Goal: Communication & Community: Ask a question

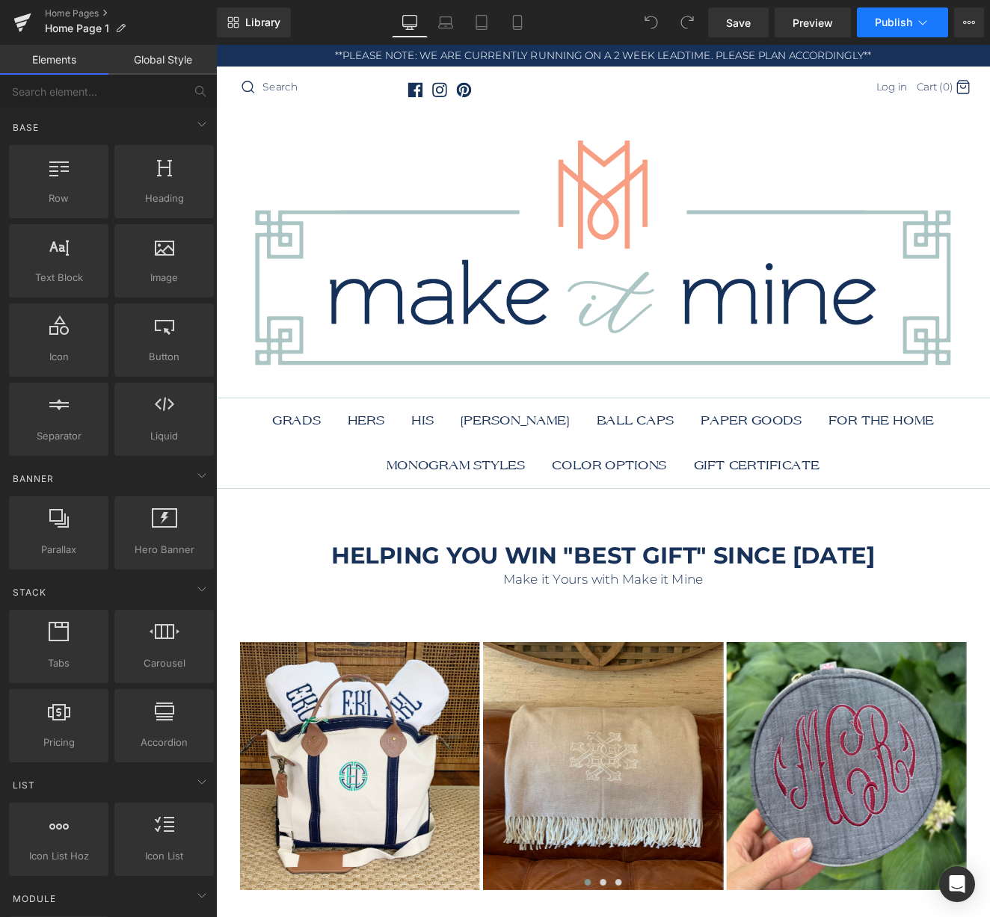
click at [933, 18] on button "Publish" at bounding box center [902, 22] width 91 height 30
drag, startPoint x: 1066, startPoint y: 503, endPoint x: 956, endPoint y: 527, distance: 112.5
click at [966, 21] on icon at bounding box center [969, 22] width 12 height 12
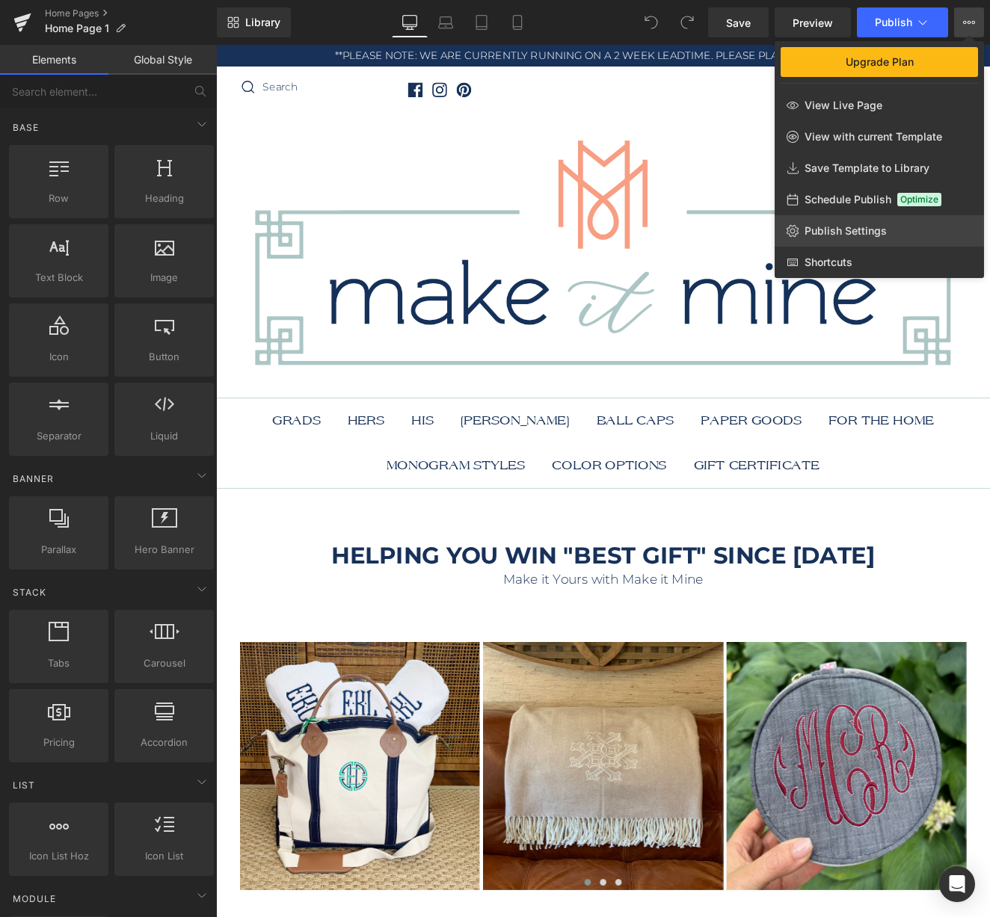
click at [876, 230] on span "Publish Settings" at bounding box center [845, 230] width 82 height 13
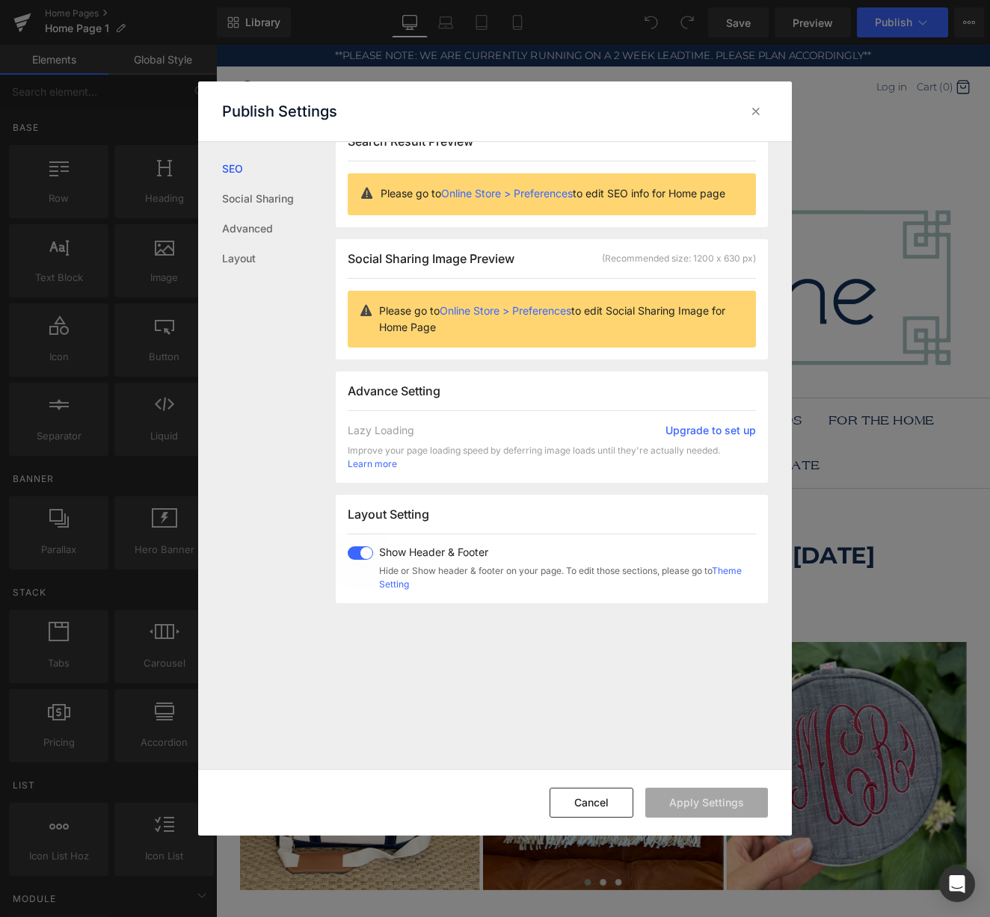
scroll to position [34, 0]
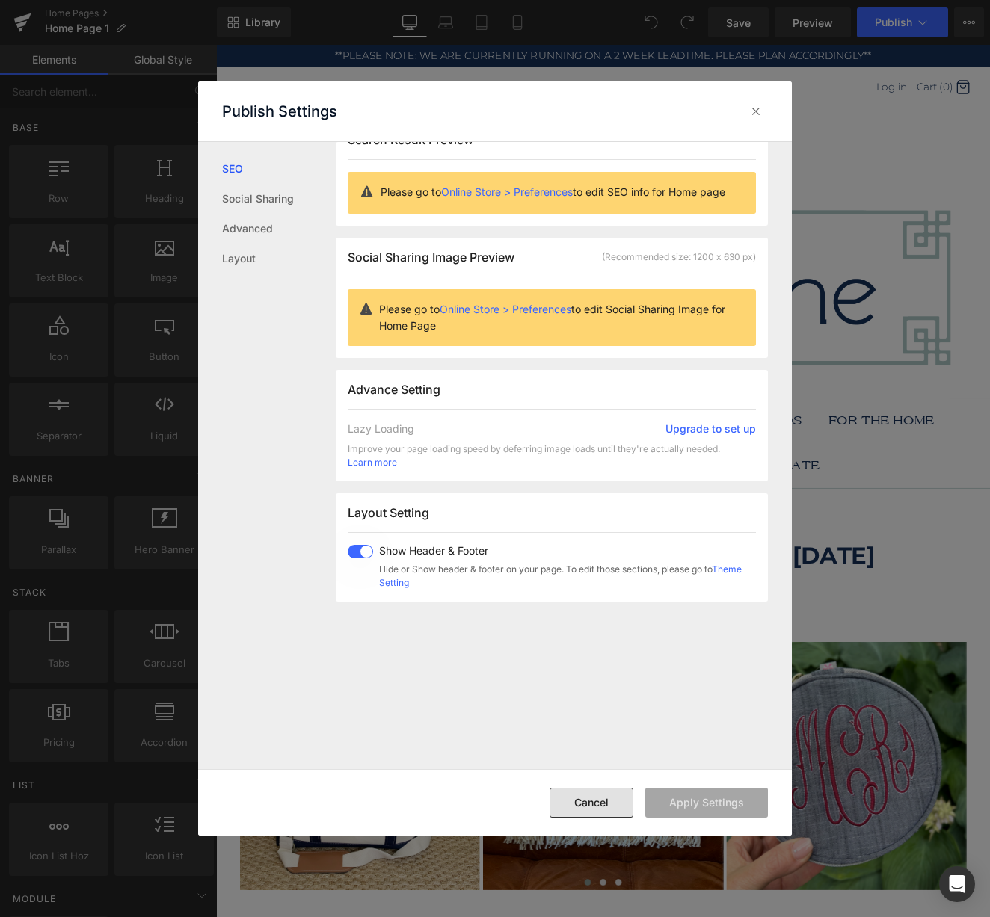
drag, startPoint x: 607, startPoint y: 803, endPoint x: 452, endPoint y: 889, distance: 177.7
click at [607, 803] on button "Cancel" at bounding box center [592, 803] width 84 height 30
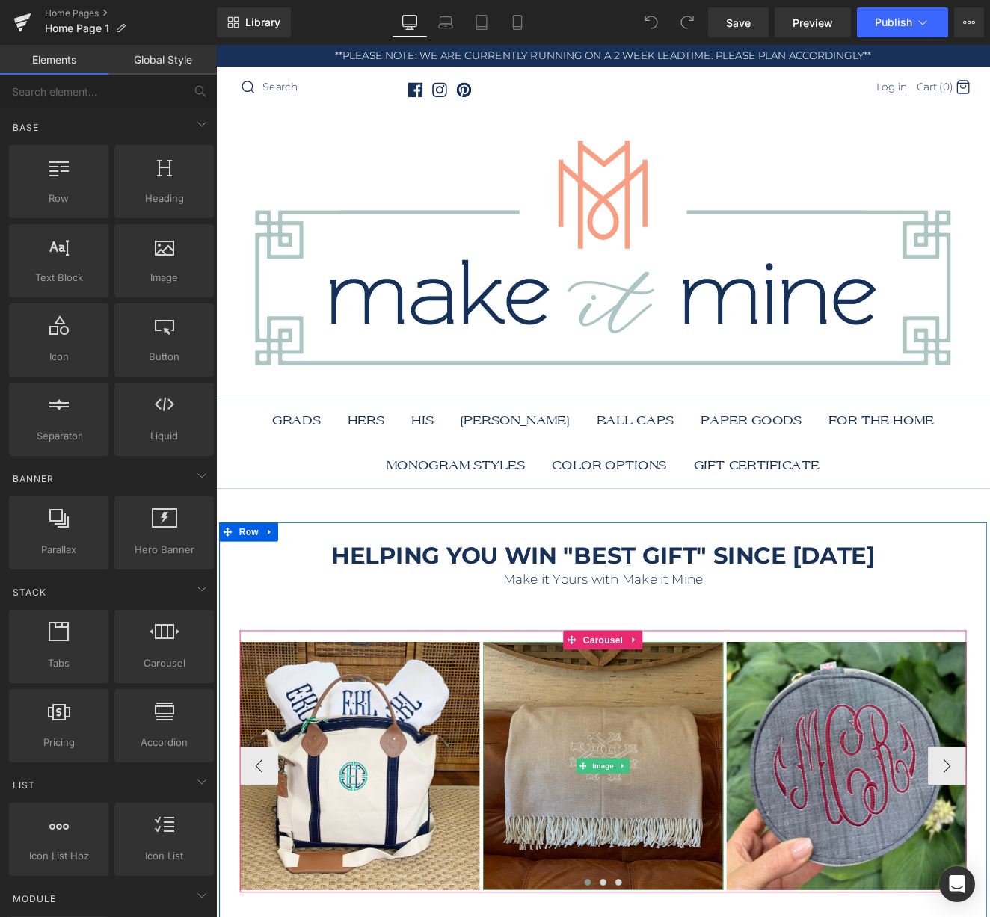
scroll to position [4, 0]
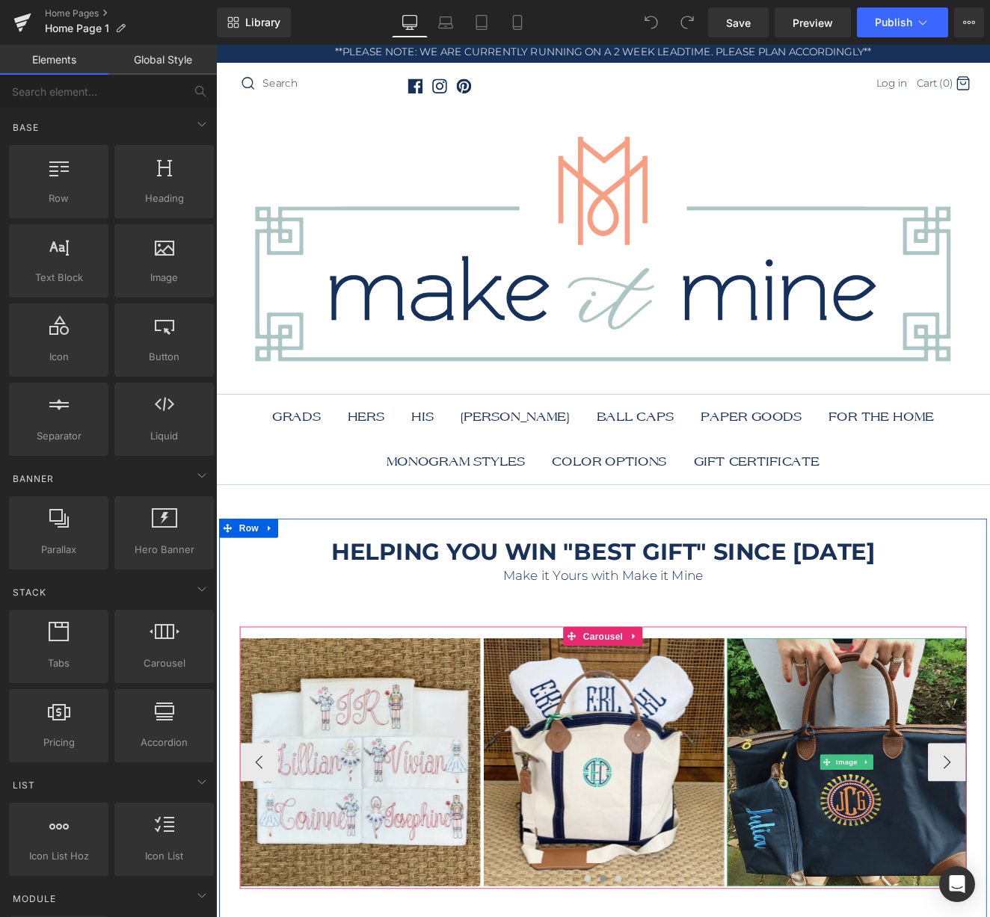
click at [964, 847] on img at bounding box center [953, 884] width 280 height 290
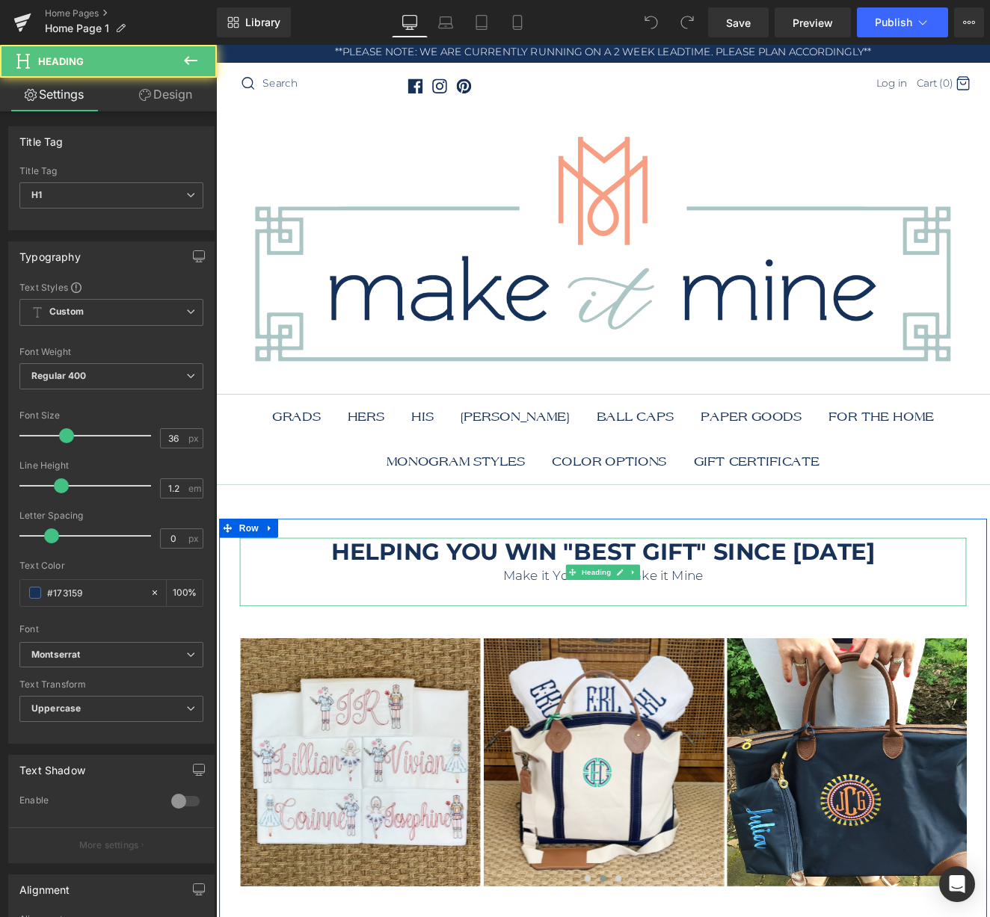
click at [989, 667] on div "Make it Yours with Make it Mine" at bounding box center [668, 665] width 849 height 24
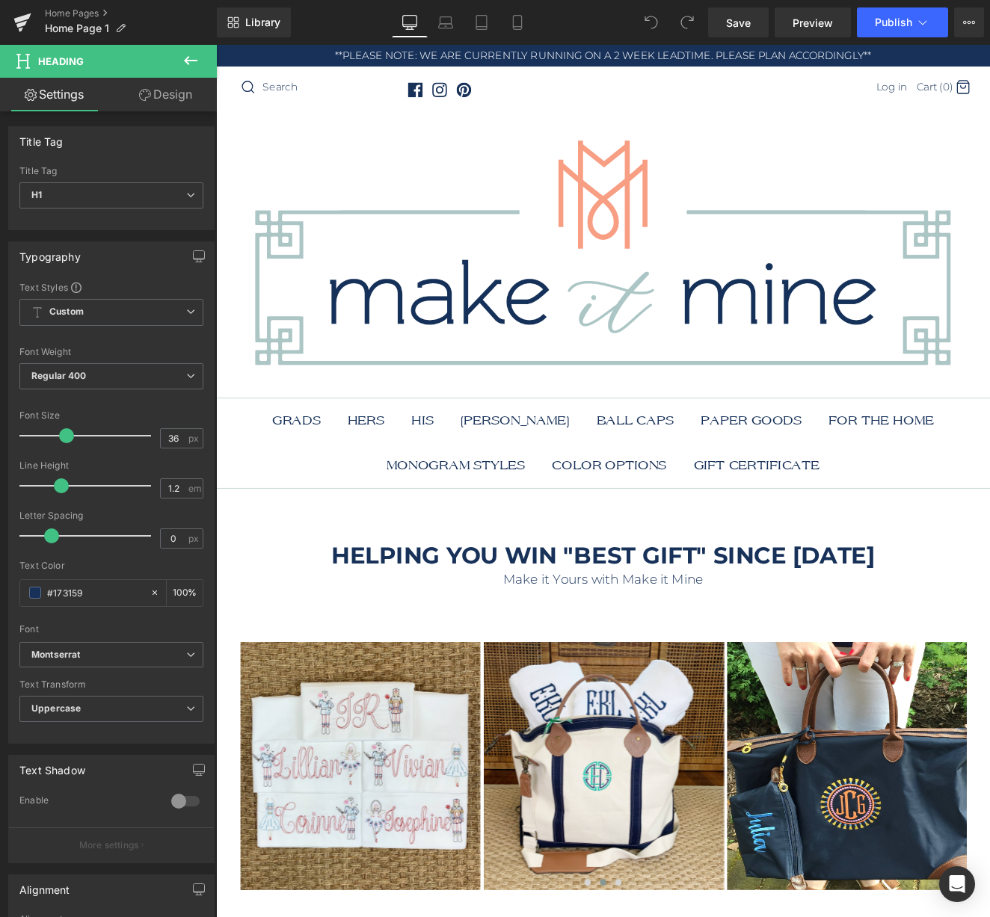
scroll to position [0, 0]
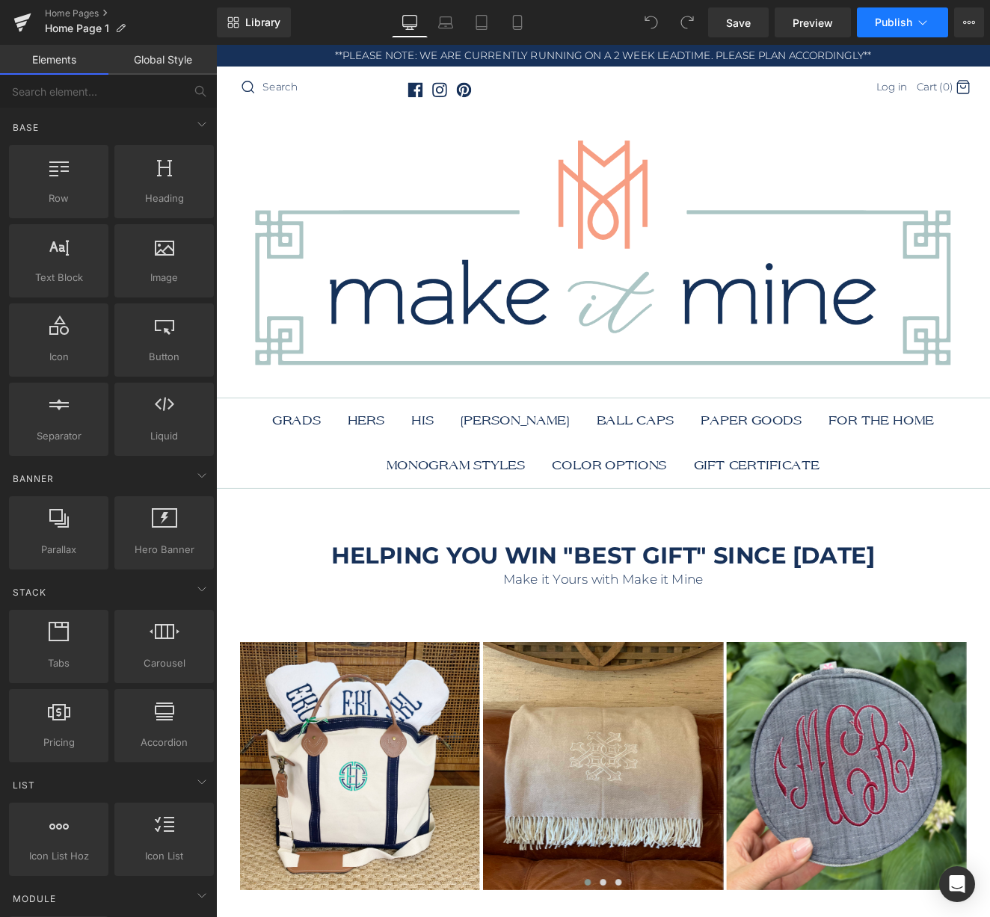
click at [915, 28] on icon at bounding box center [922, 22] width 15 height 15
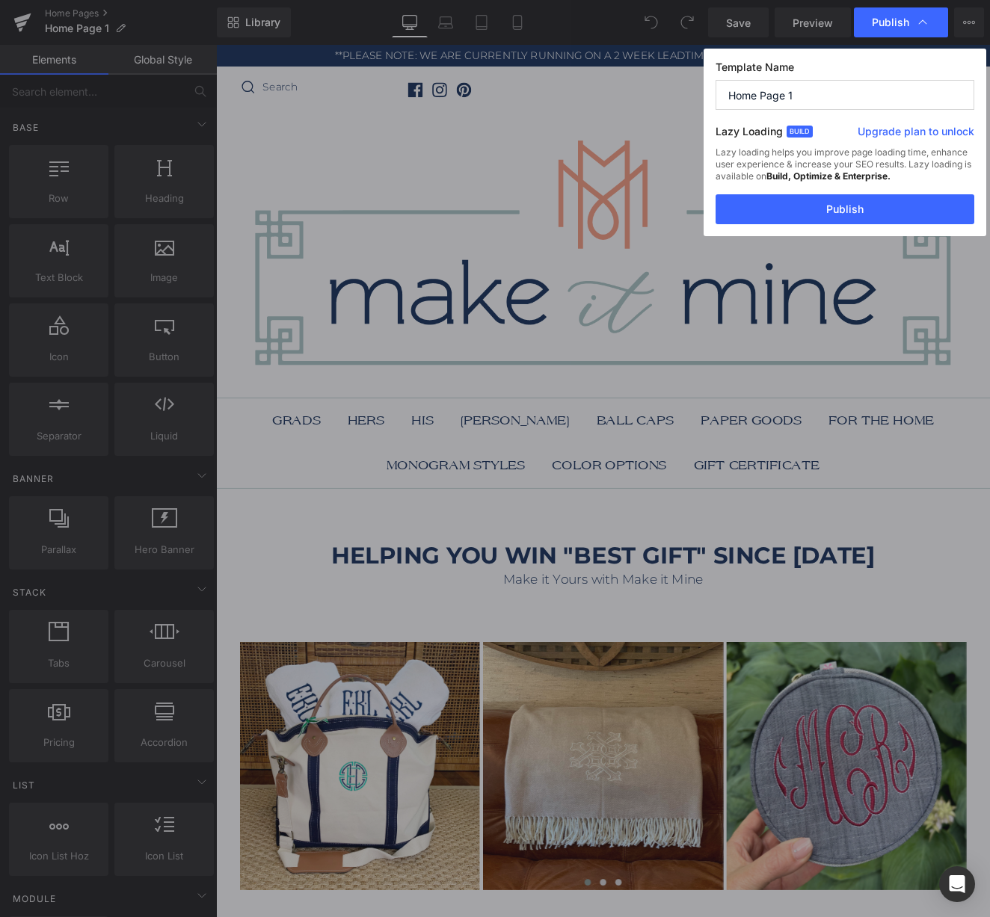
click at [910, 133] on link "Upgrade plan to unlock" at bounding box center [916, 134] width 117 height 21
click at [954, 887] on icon "Open Intercom Messenger" at bounding box center [956, 884] width 17 height 19
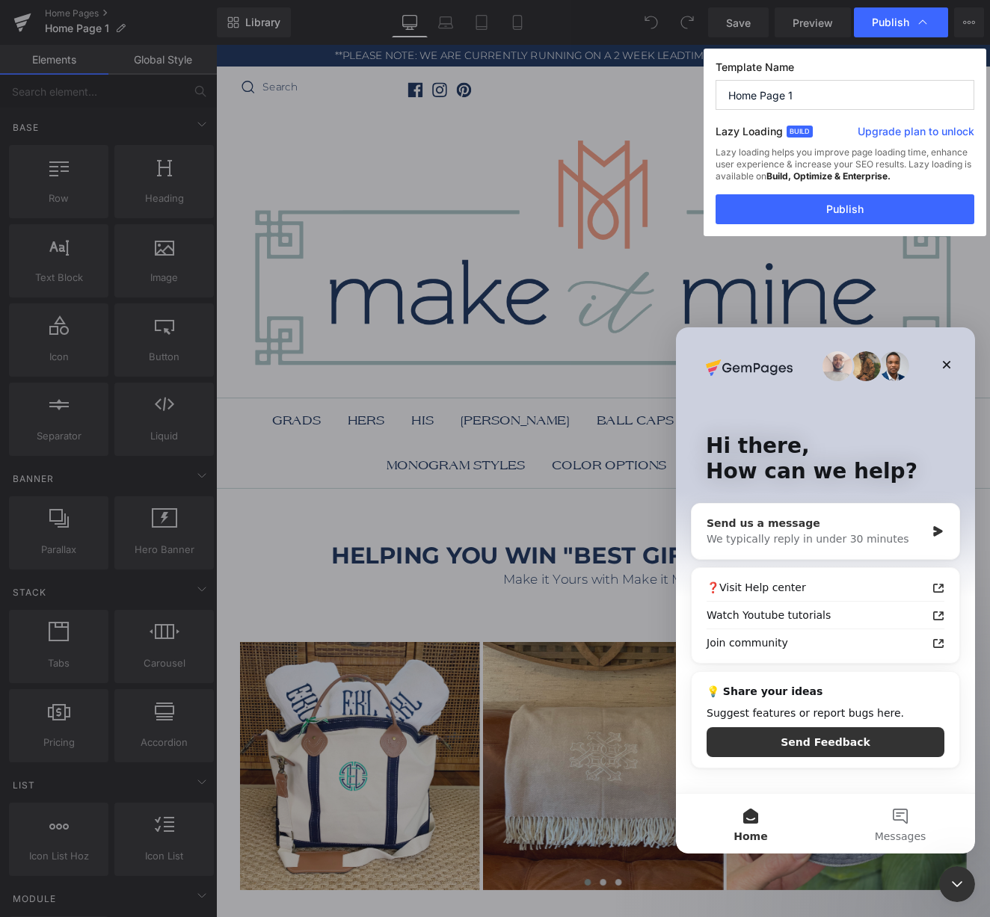
click at [866, 541] on div "We typically reply in under 30 minutes" at bounding box center [816, 540] width 219 height 16
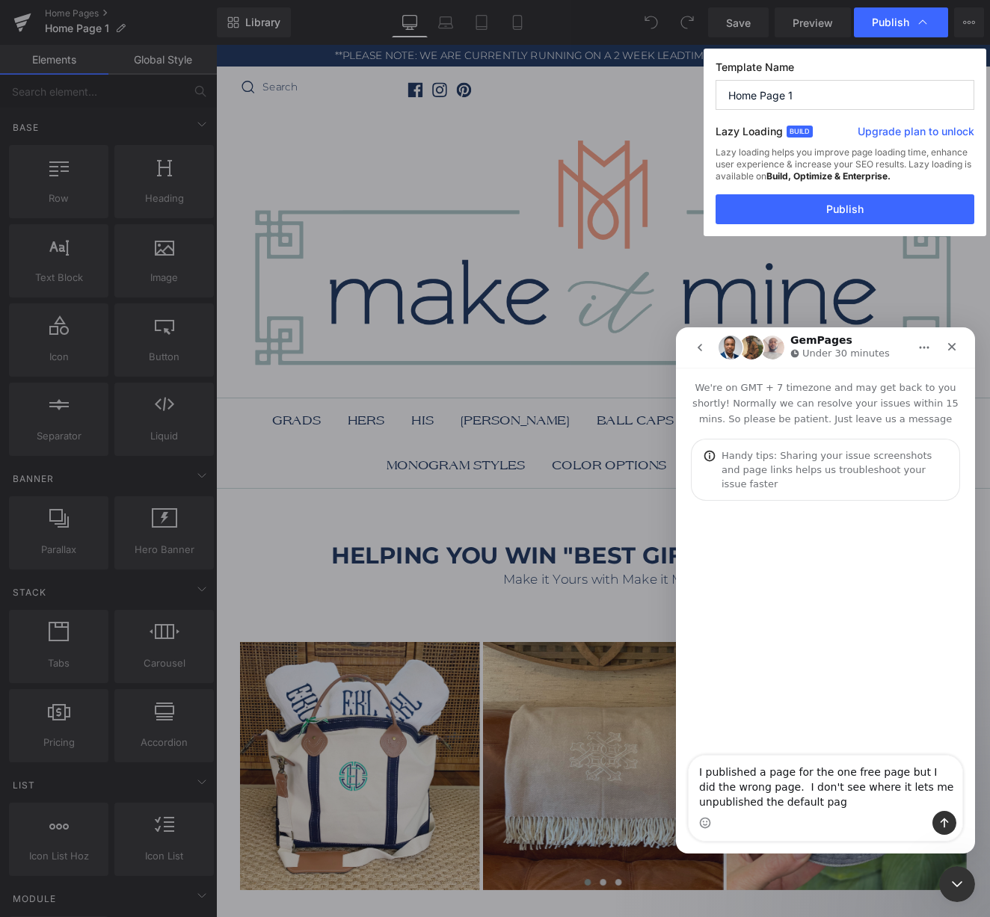
type textarea "I published a page for the one free page but I did the wrong page. I don't see …"
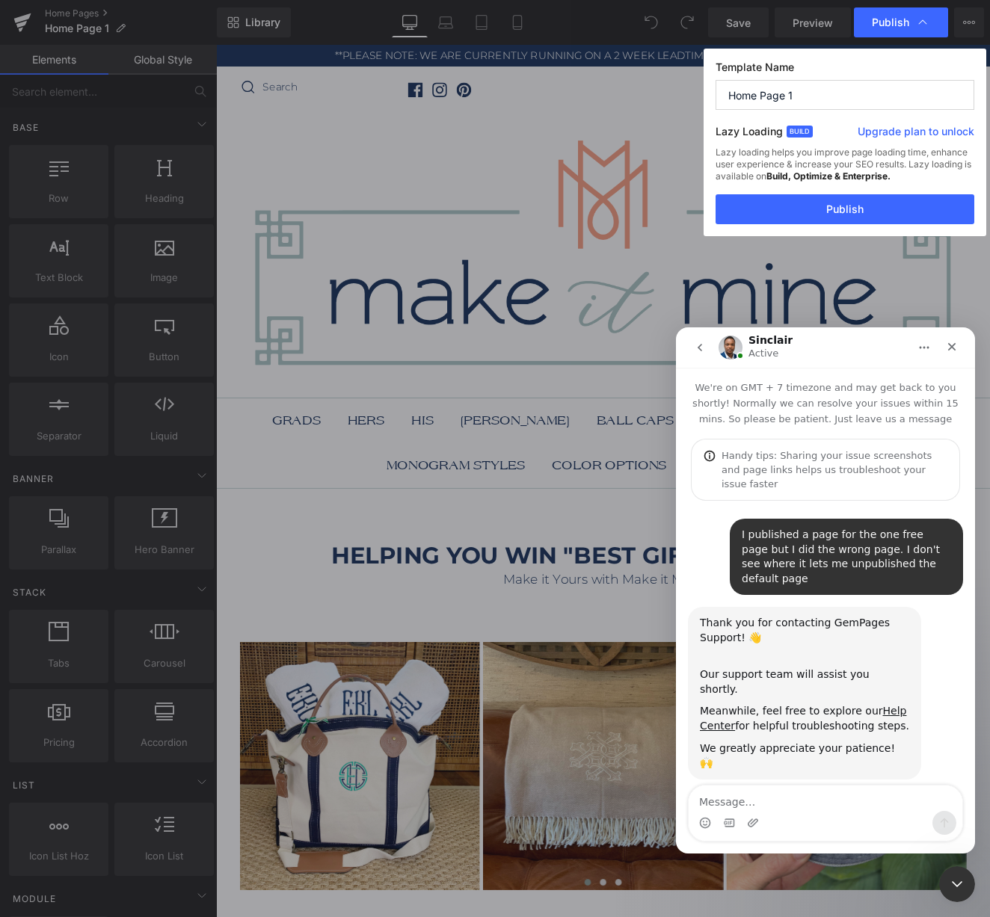
scroll to position [126, 0]
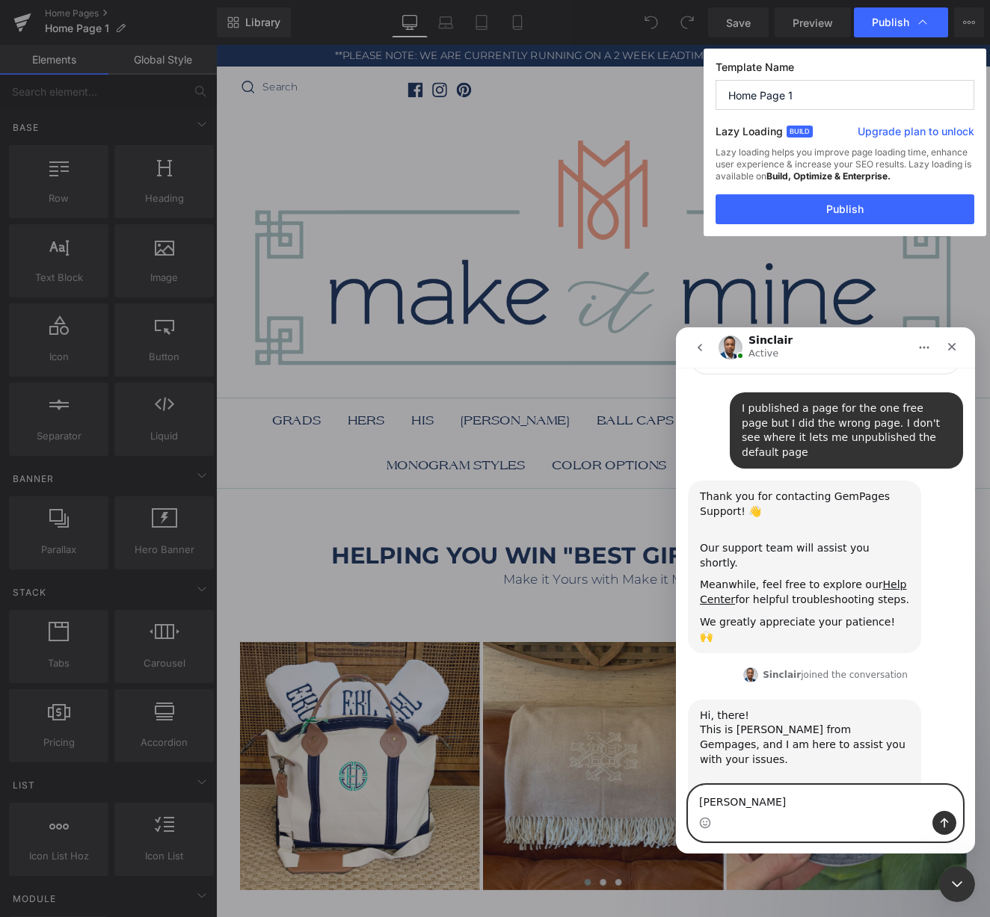
type textarea "dana"
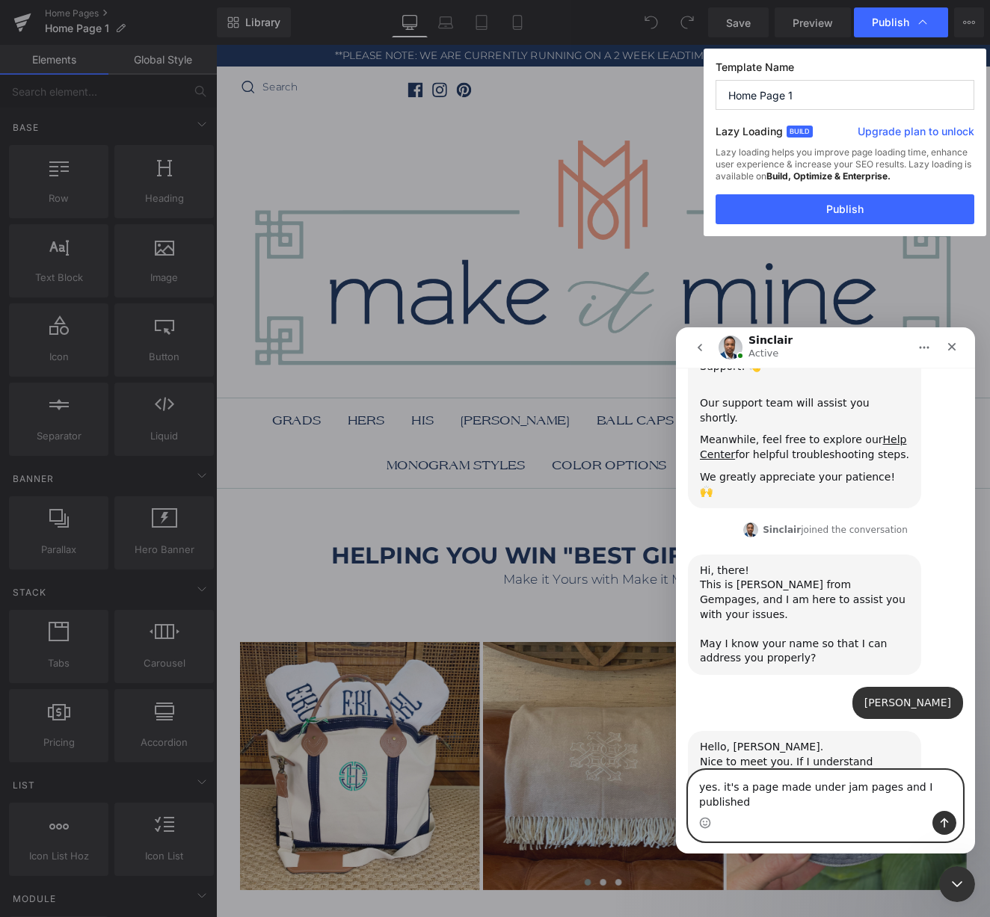
scroll to position [286, 0]
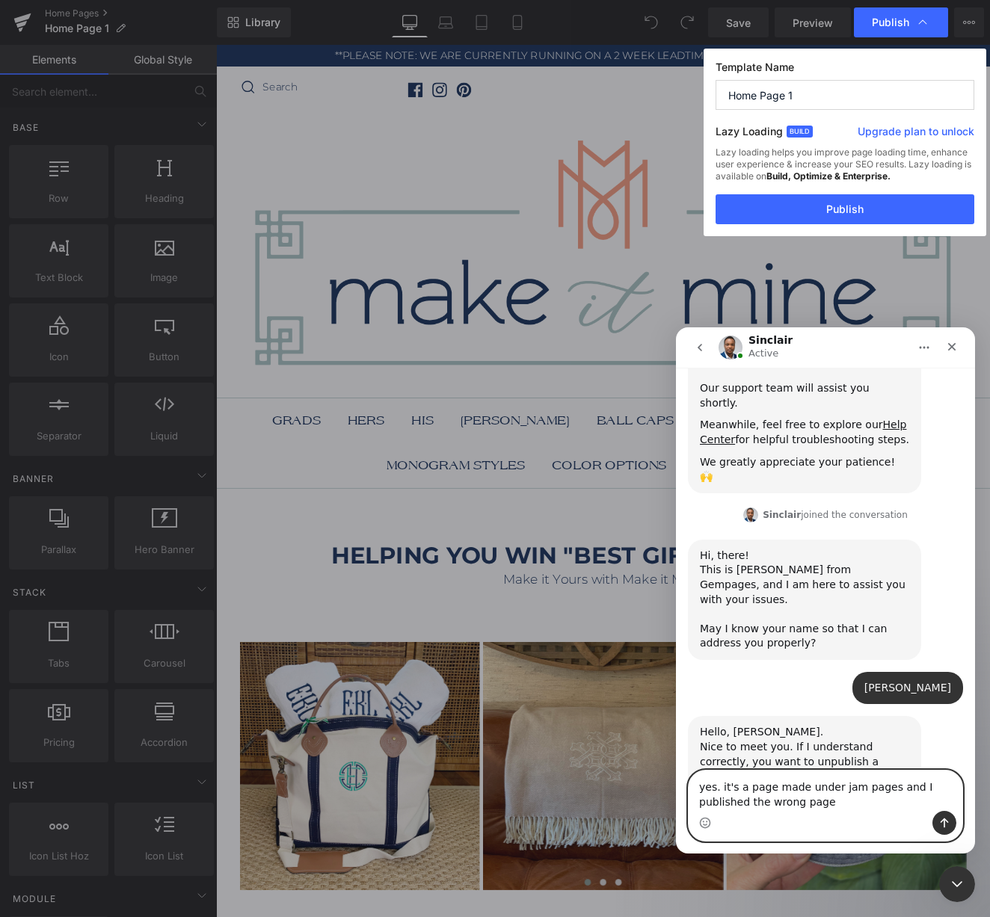
click at [770, 787] on textarea "yes. it's a page made under jam pages and I published the wrong page" at bounding box center [826, 791] width 274 height 40
click at [837, 788] on textarea "yes. it's a page made under jam pages and I published the wrong page" at bounding box center [826, 791] width 274 height 40
type textarea "yes. it's a page made under jem pages and I published the wrong page"
click at [950, 825] on button "Send a message…" at bounding box center [944, 823] width 24 height 24
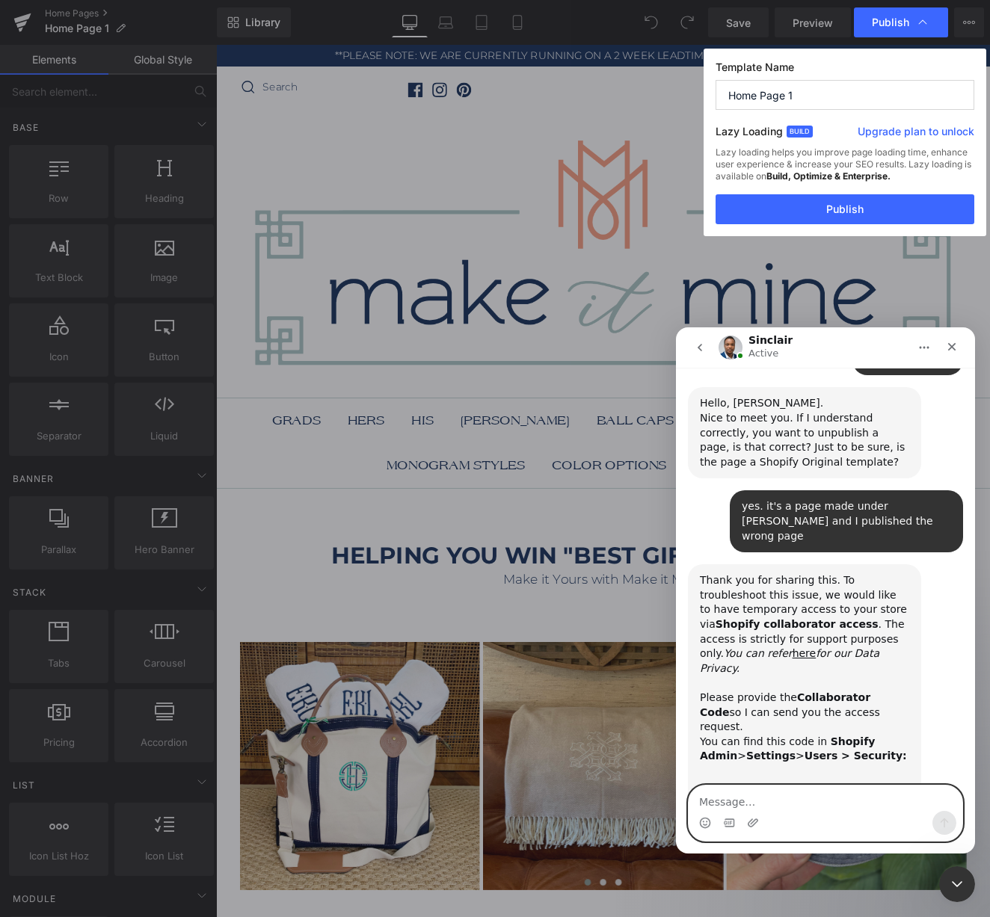
scroll to position [617, 0]
click at [751, 799] on textarea "Message…" at bounding box center [826, 798] width 274 height 25
type textarea "8518"
click at [945, 821] on icon "Send a message…" at bounding box center [944, 823] width 12 height 12
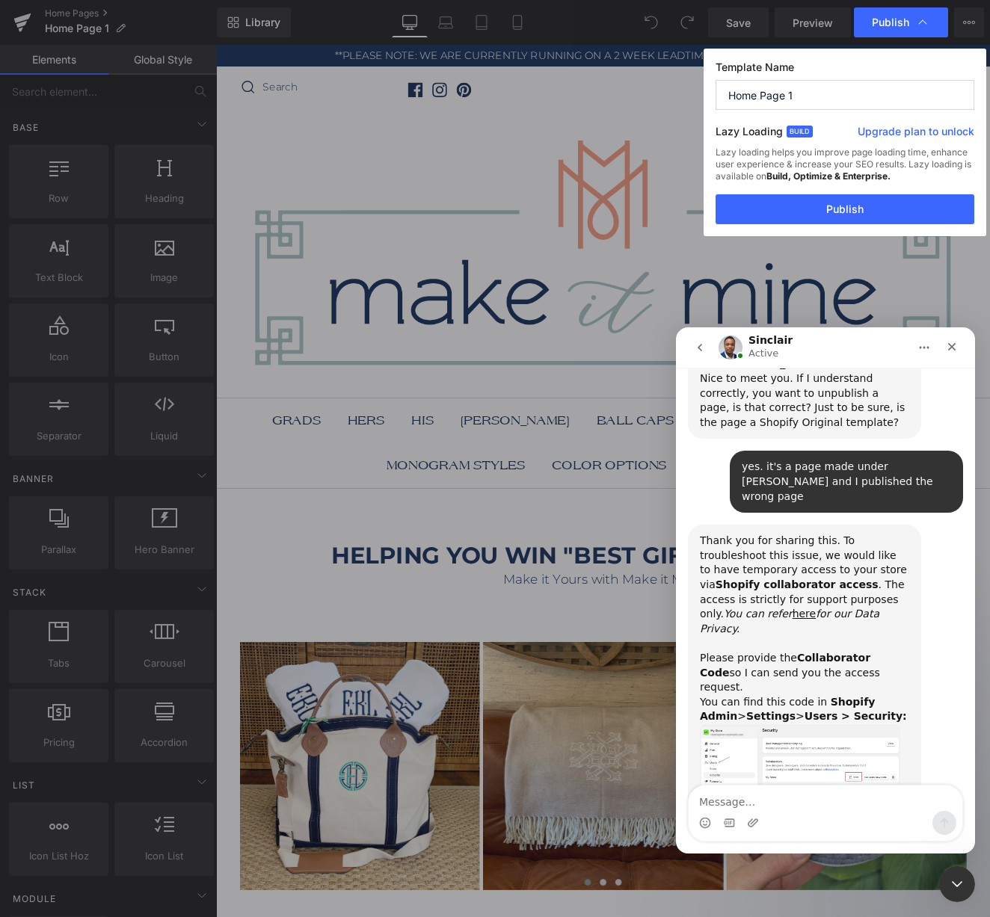
scroll to position [955, 0]
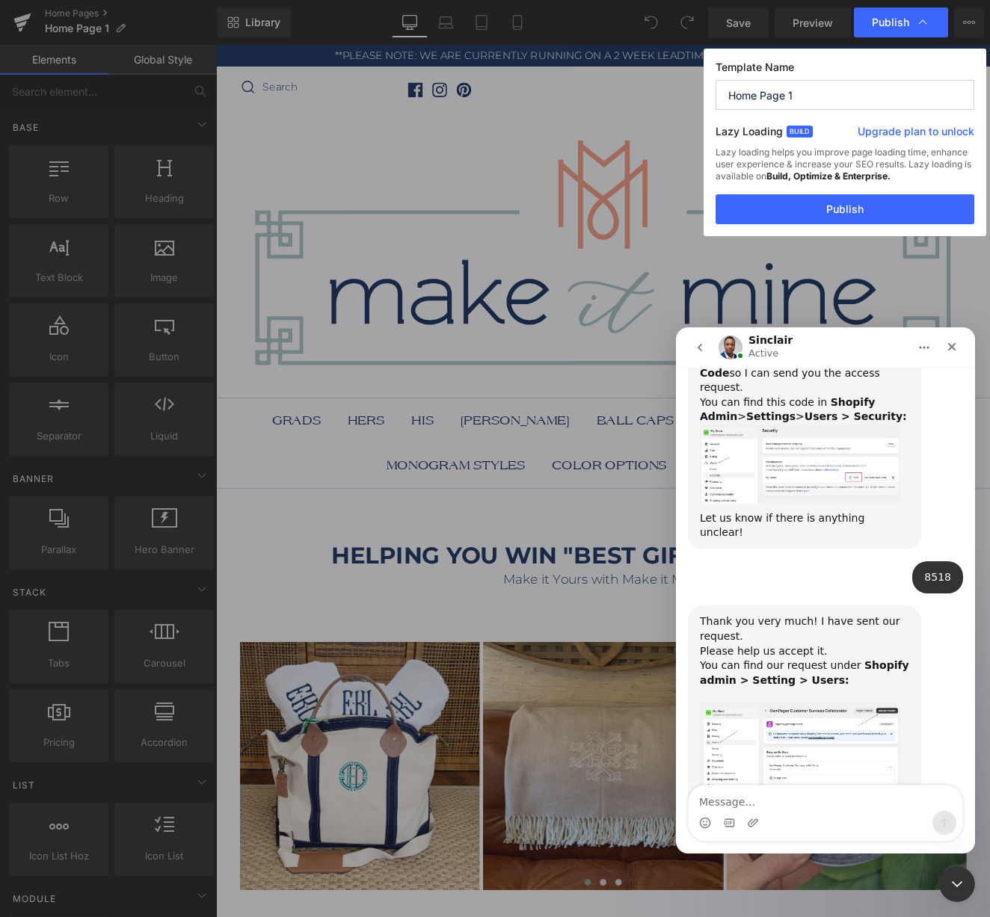
click at [819, 703] on img "Sinclair says…" at bounding box center [800, 746] width 200 height 87
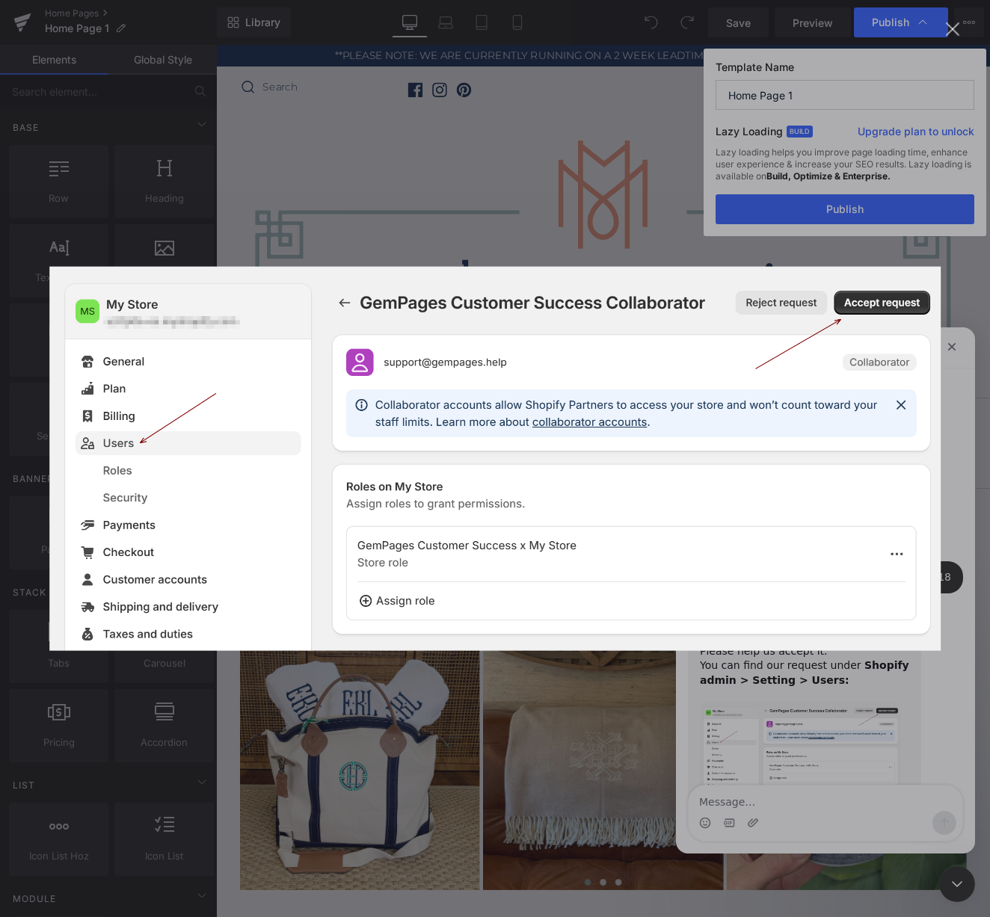
click at [754, 805] on div "Intercom messenger" at bounding box center [495, 458] width 990 height 917
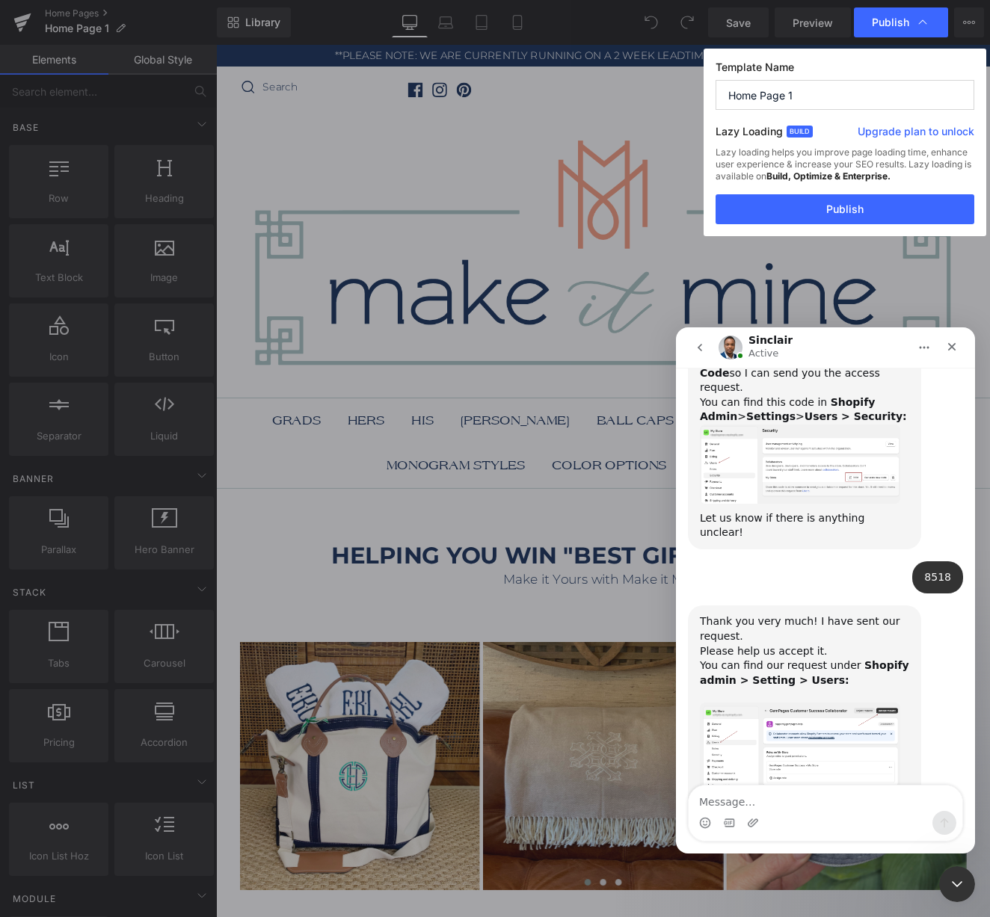
click at [752, 811] on div "Intercom messenger" at bounding box center [753, 823] width 12 height 24
click at [735, 812] on div "Intercom messenger" at bounding box center [826, 823] width 274 height 24
click at [734, 799] on textarea "Message…" at bounding box center [826, 798] width 274 height 25
type textarea "it says approved"
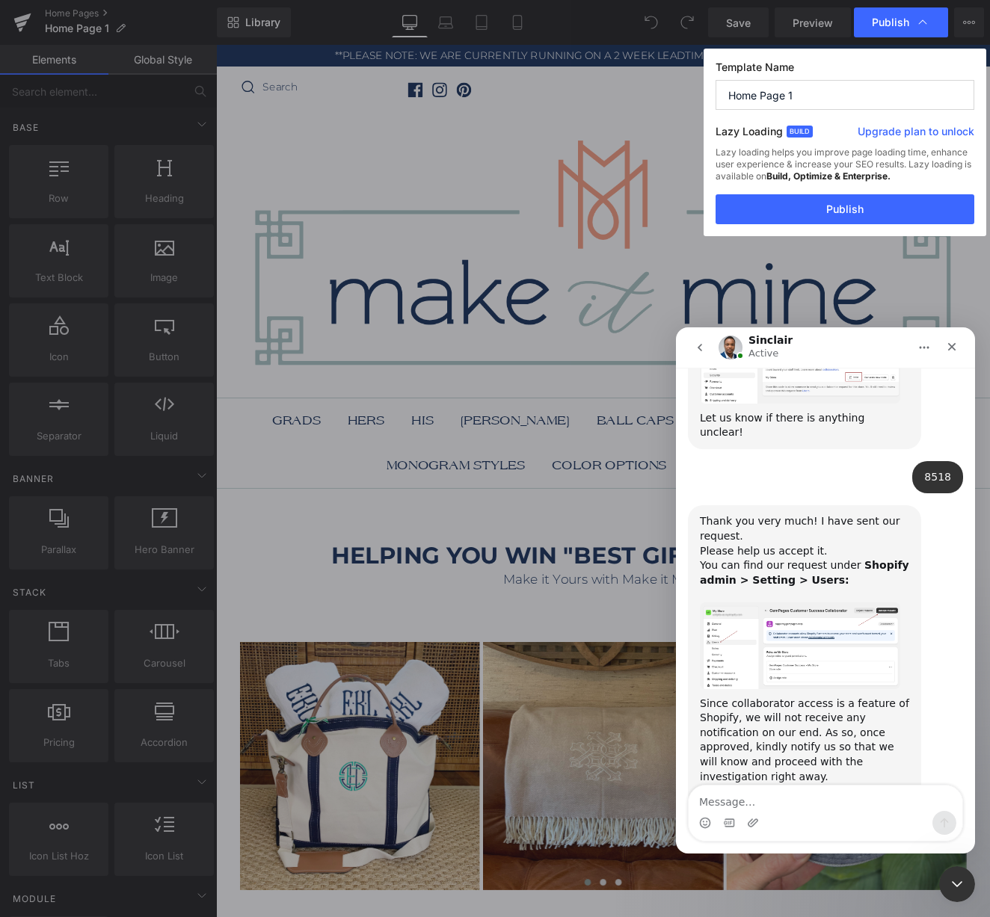
scroll to position [1259, 0]
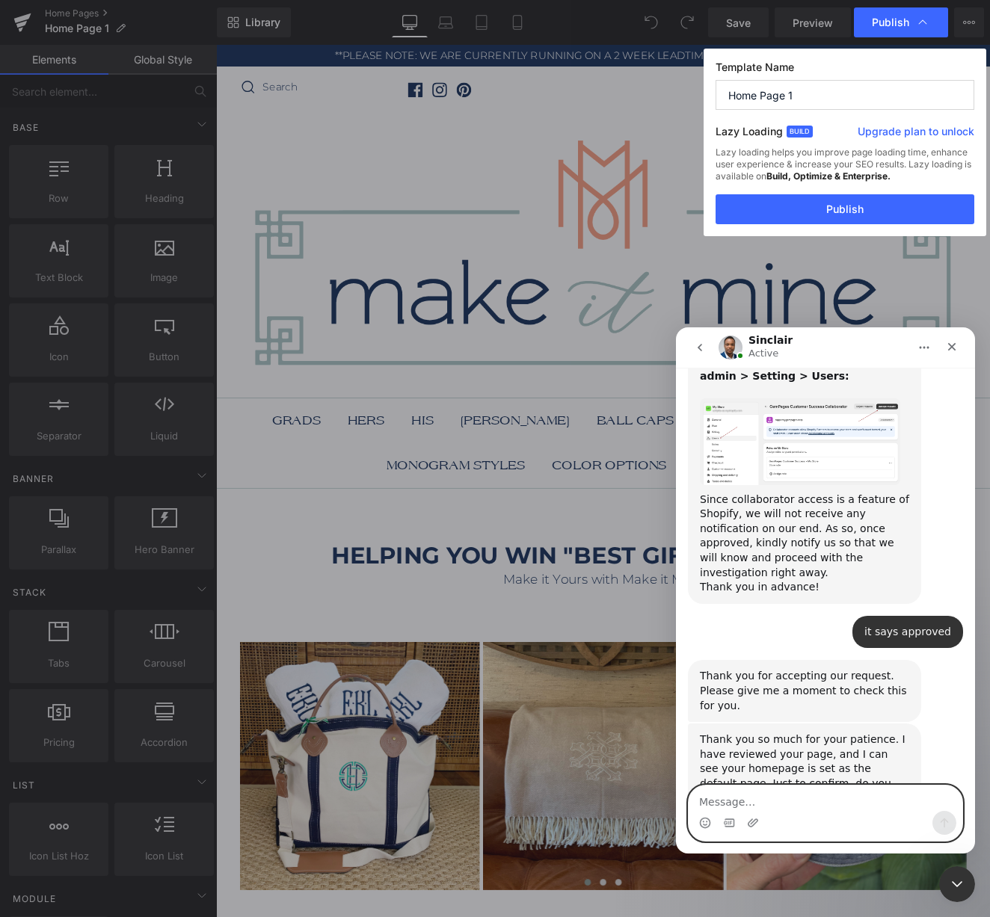
click at [730, 802] on textarea "Message…" at bounding box center [826, 798] width 274 height 25
type textarea "yes I would like to publish monogram styles instead"
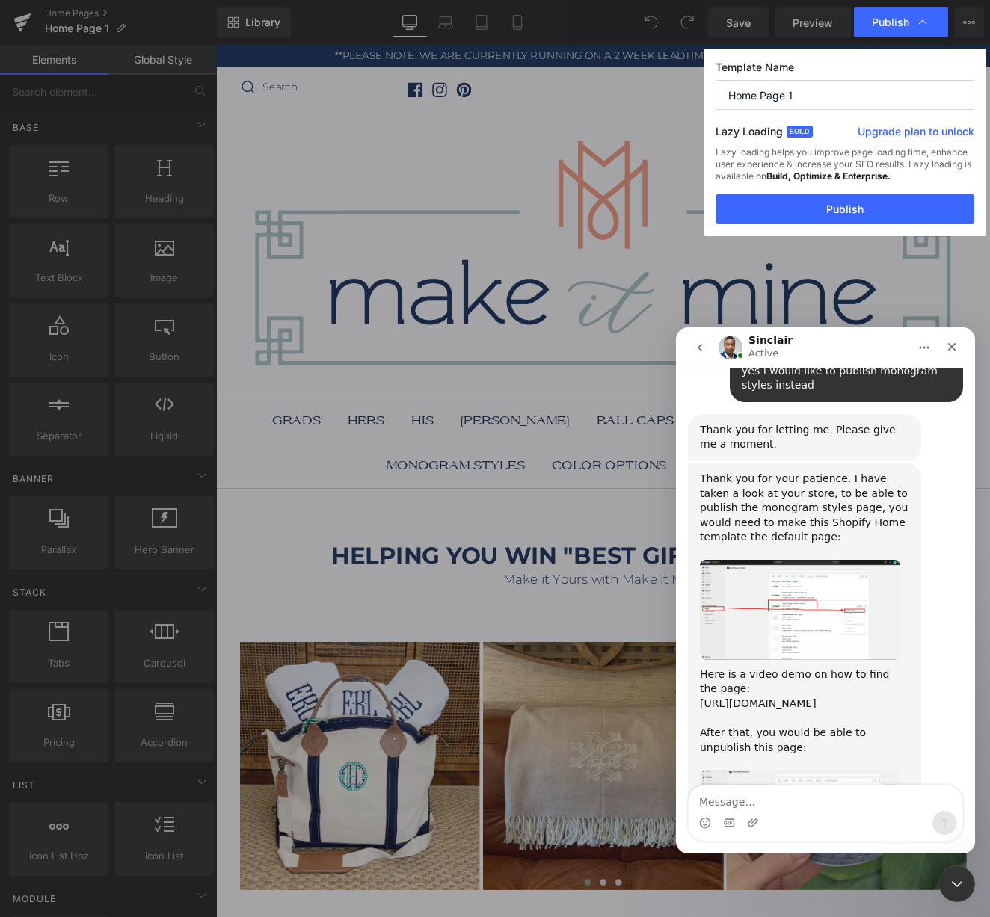
scroll to position [1822, 0]
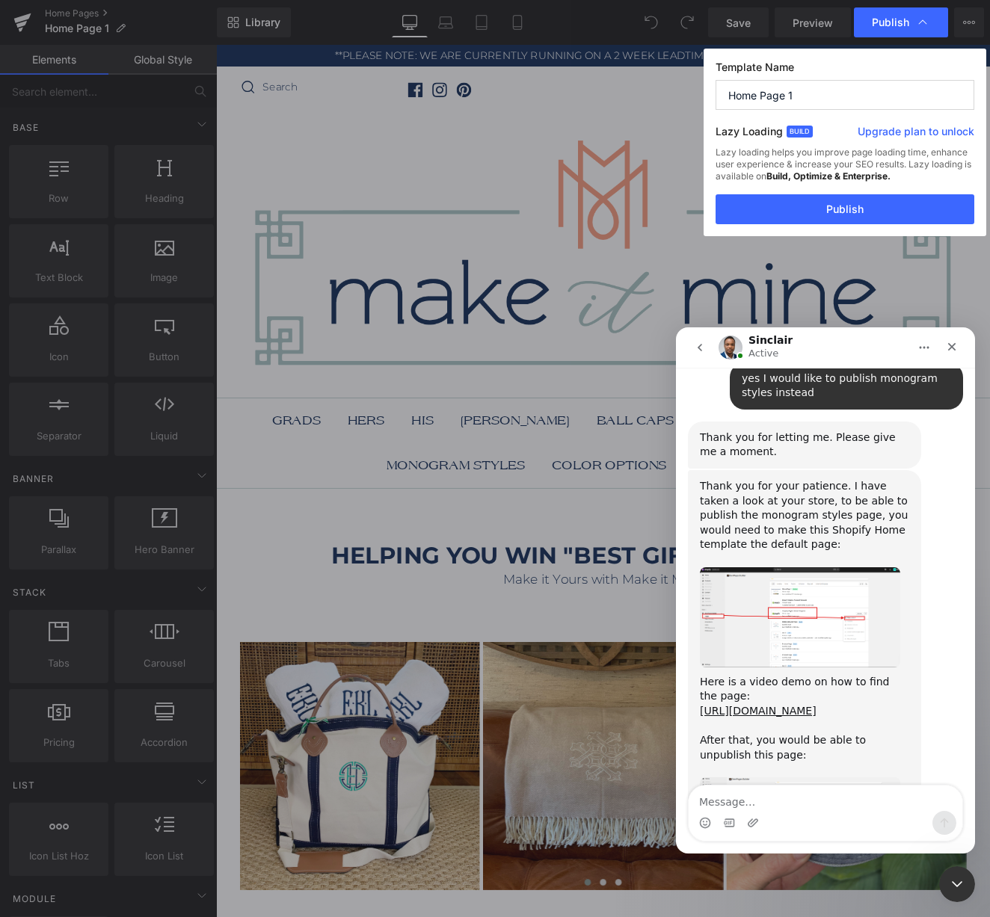
click at [807, 567] on img "Sinclair says…" at bounding box center [800, 617] width 200 height 100
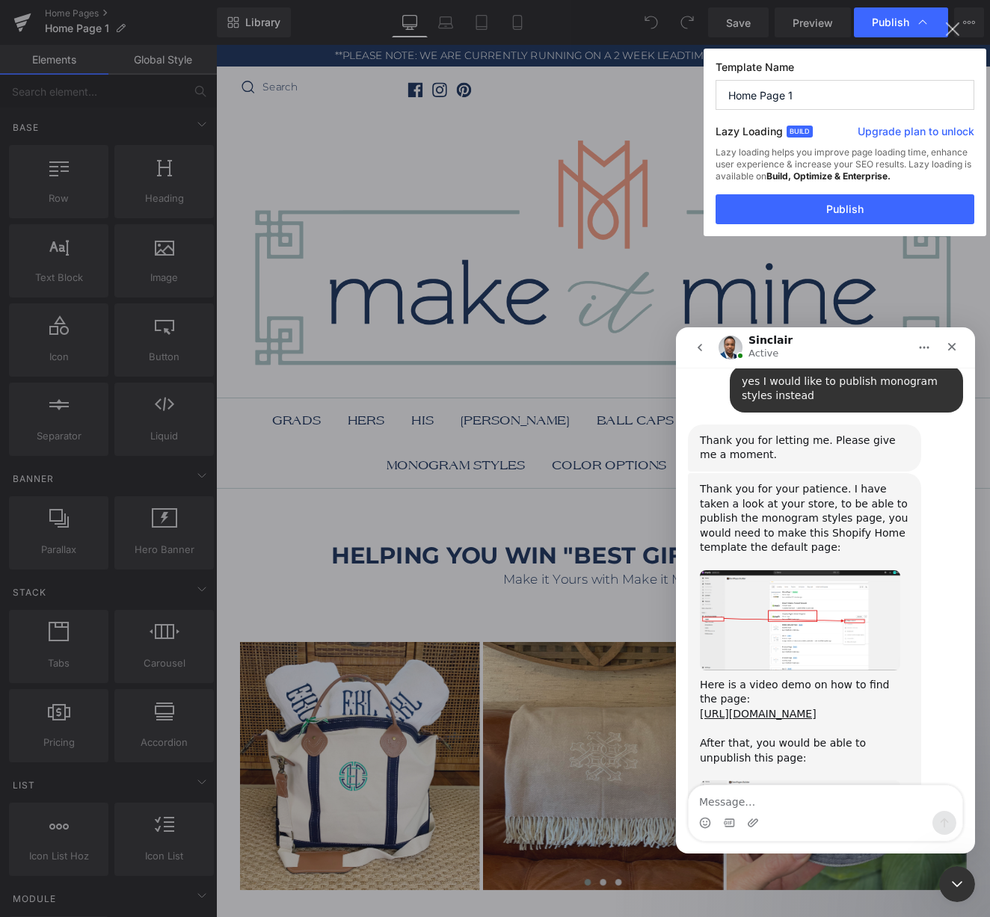
scroll to position [0, 0]
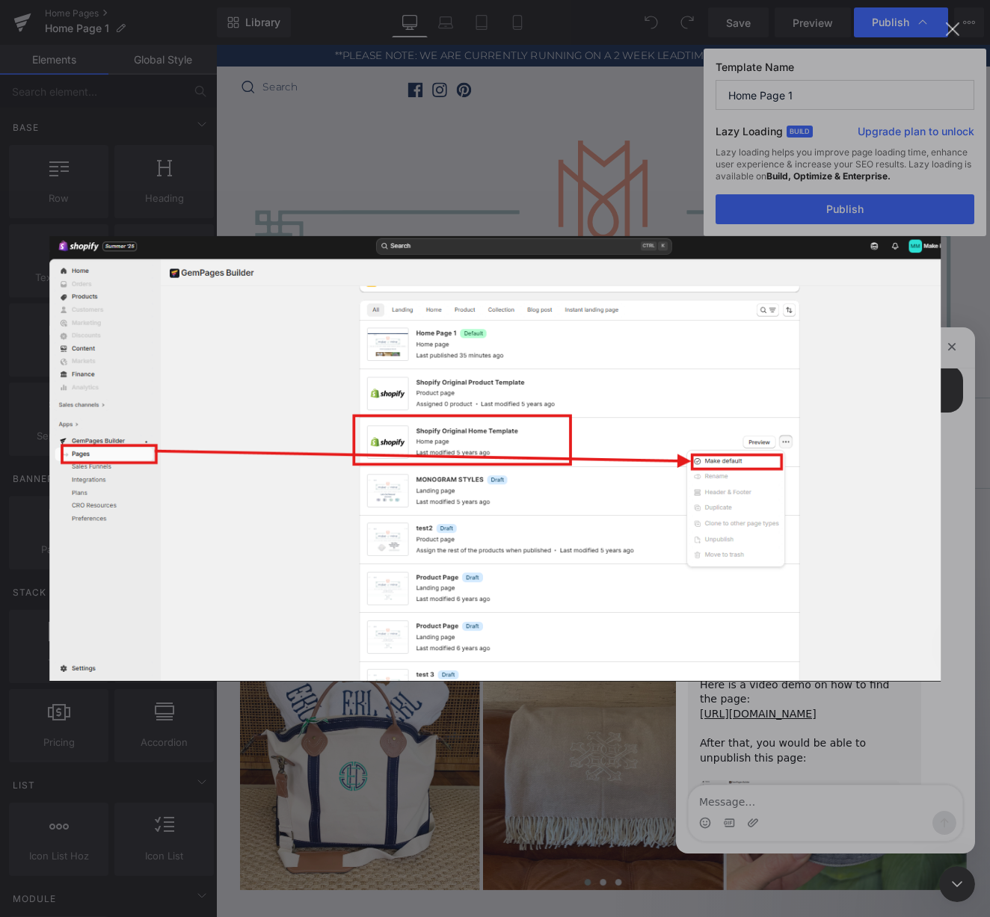
click at [611, 811] on div "Intercom messenger" at bounding box center [495, 458] width 990 height 917
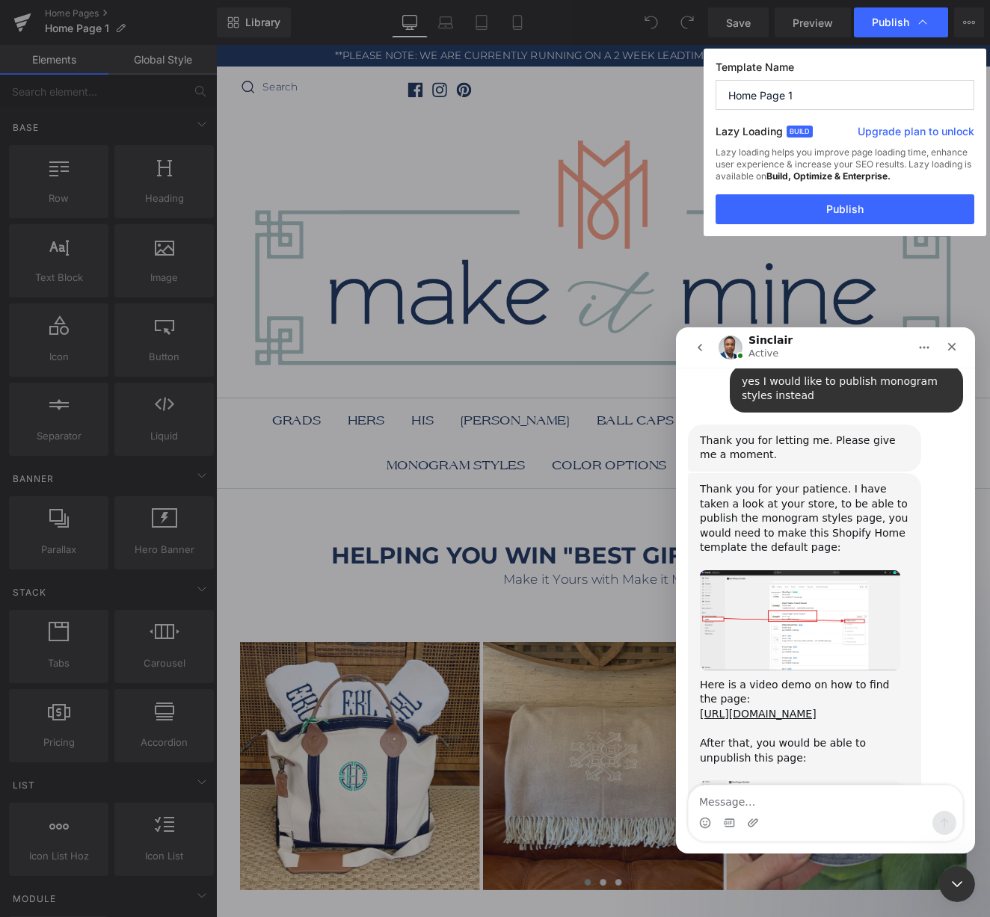
click at [801, 781] on img "Sinclair says…" at bounding box center [800, 831] width 200 height 101
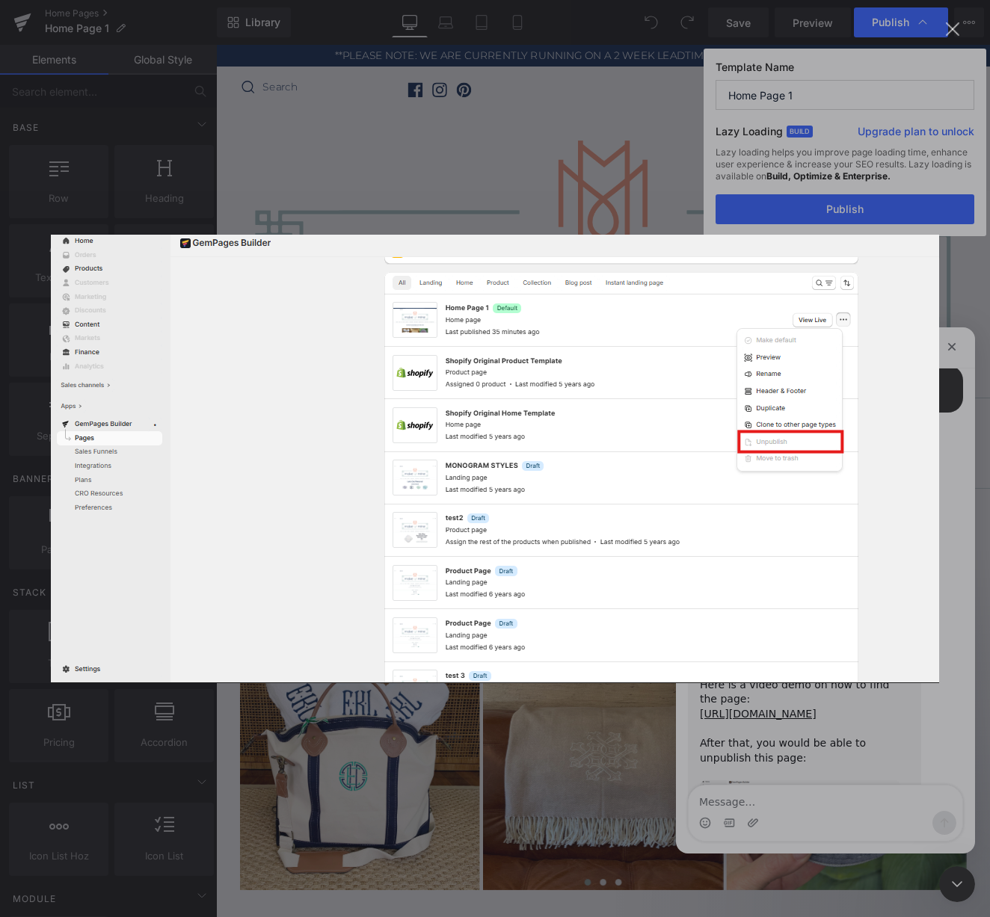
click at [585, 792] on div "Intercom messenger" at bounding box center [495, 458] width 990 height 917
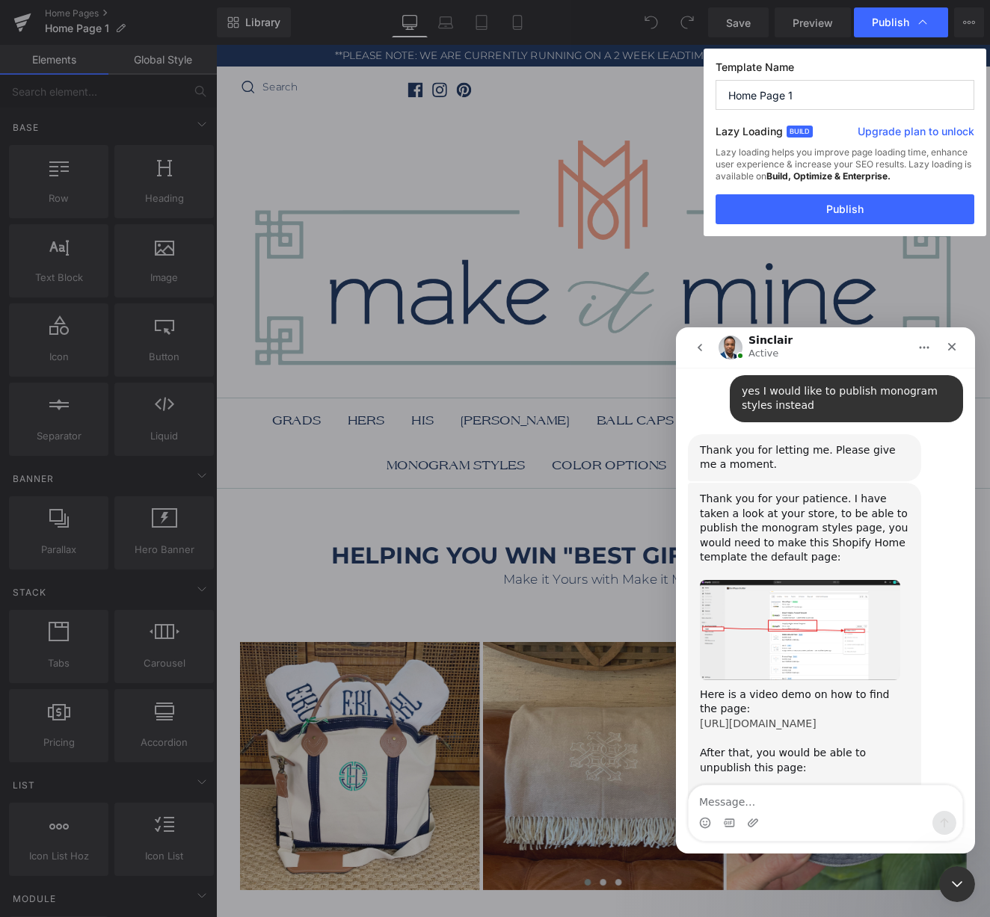
scroll to position [1786, 0]
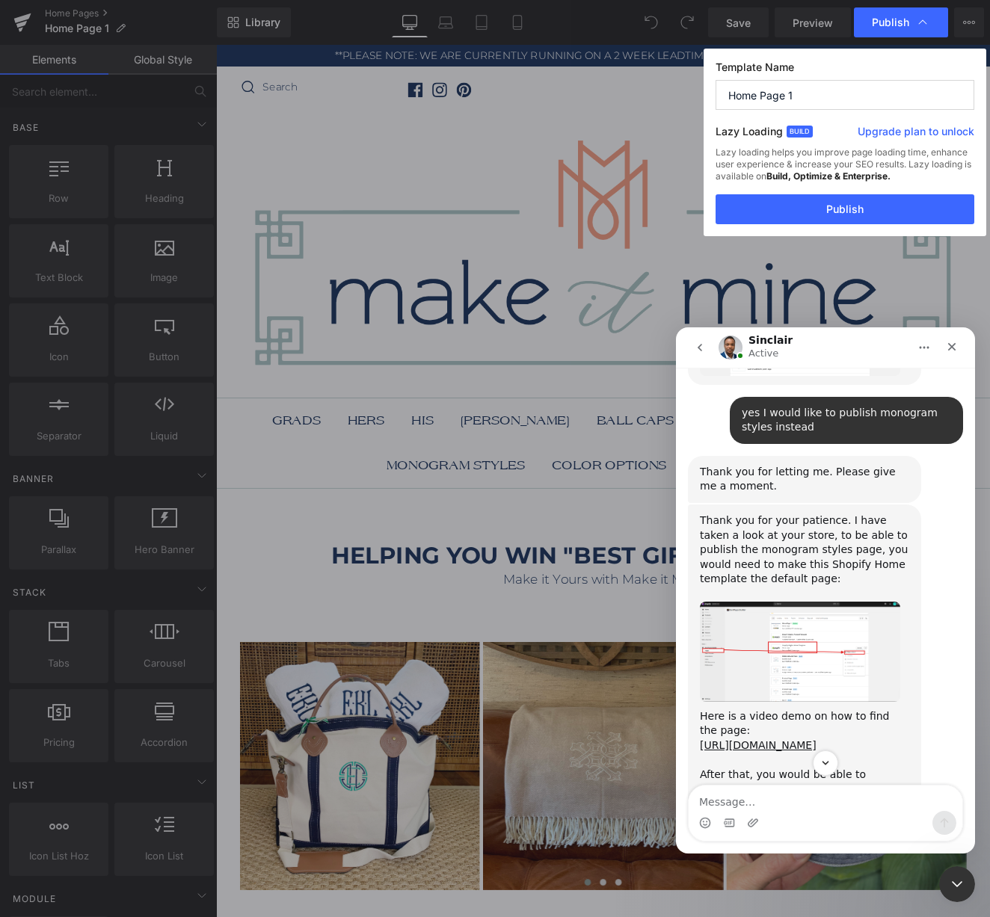
click at [806, 602] on img "Sinclair says…" at bounding box center [800, 652] width 200 height 100
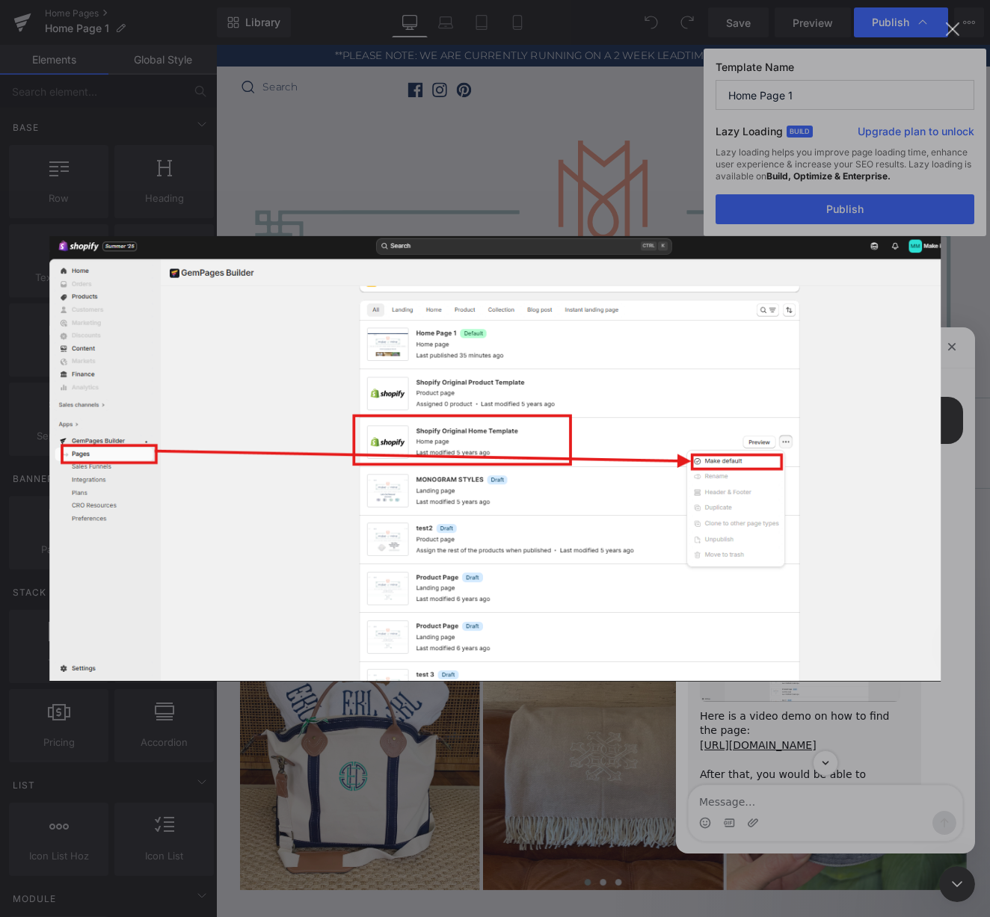
click at [642, 609] on img "Close" at bounding box center [494, 459] width 891 height 446
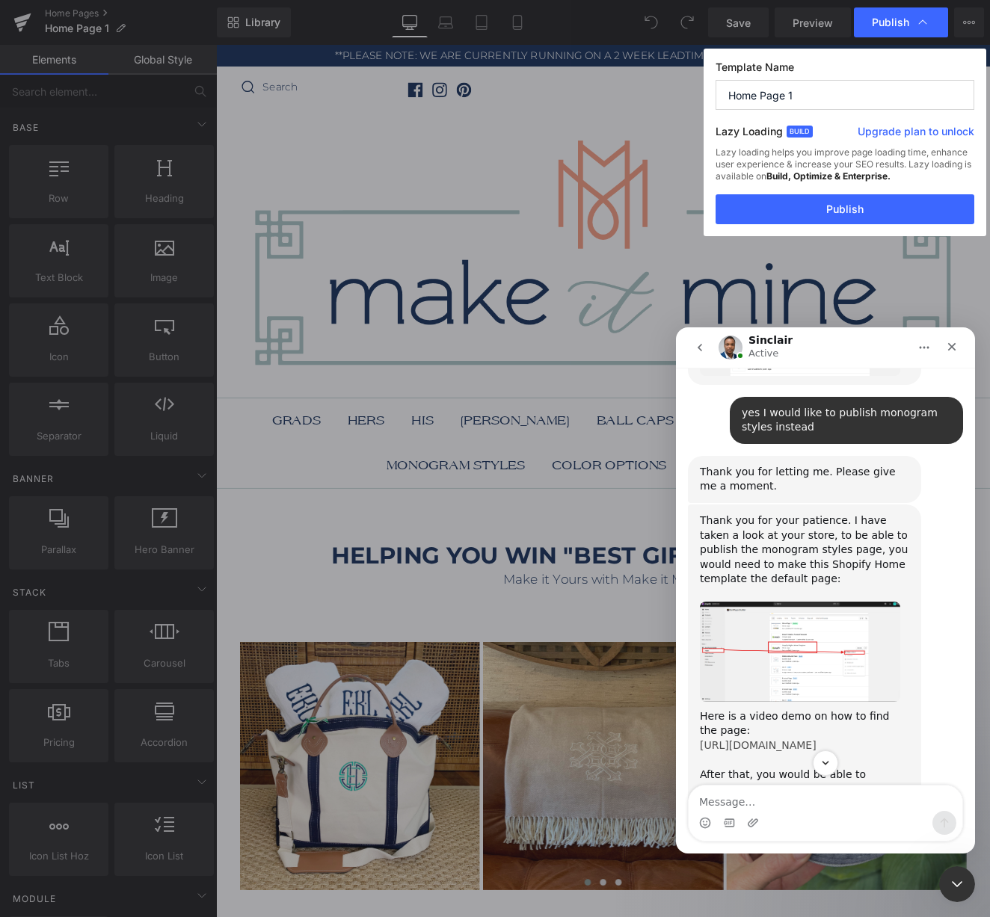
click at [793, 739] on link "https://www.loom.com/share/a4cc98635d754944adf9714f3aa9e731" at bounding box center [758, 745] width 117 height 12
click at [798, 800] on textarea "Message…" at bounding box center [826, 798] width 274 height 25
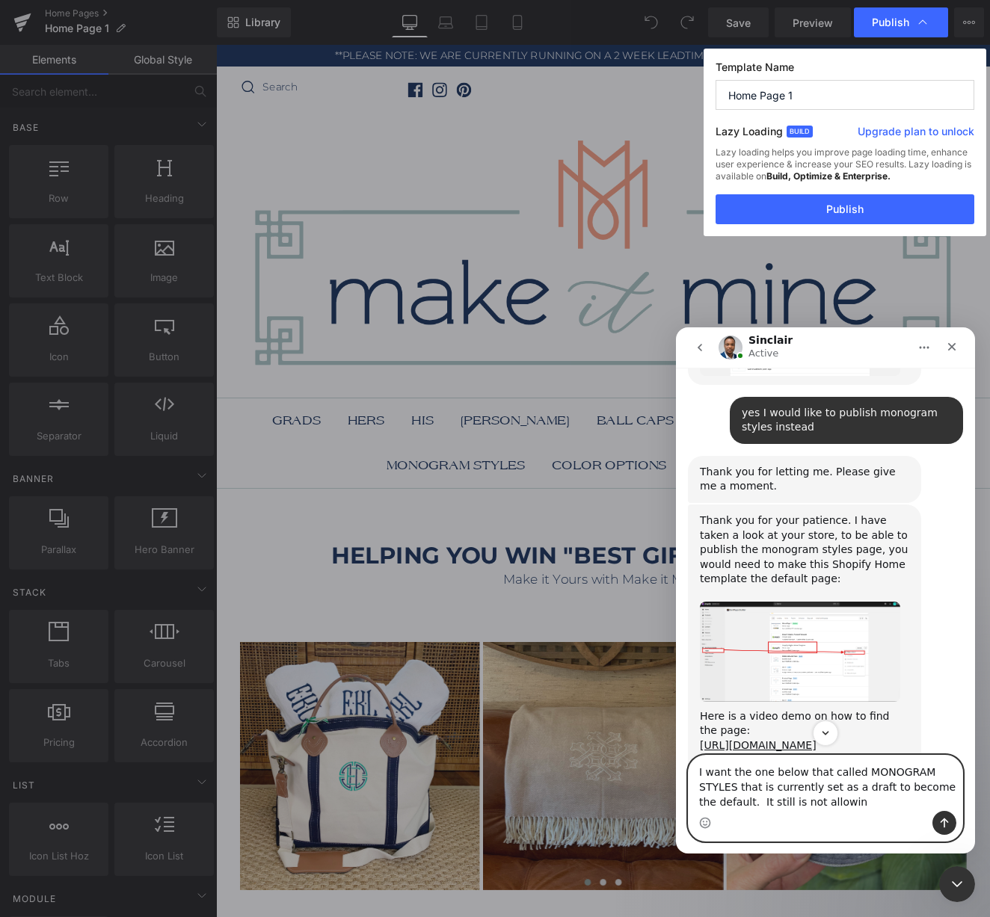
type textarea "I want the one below that called MONOGRAM STYLES that is currently set as a dra…"
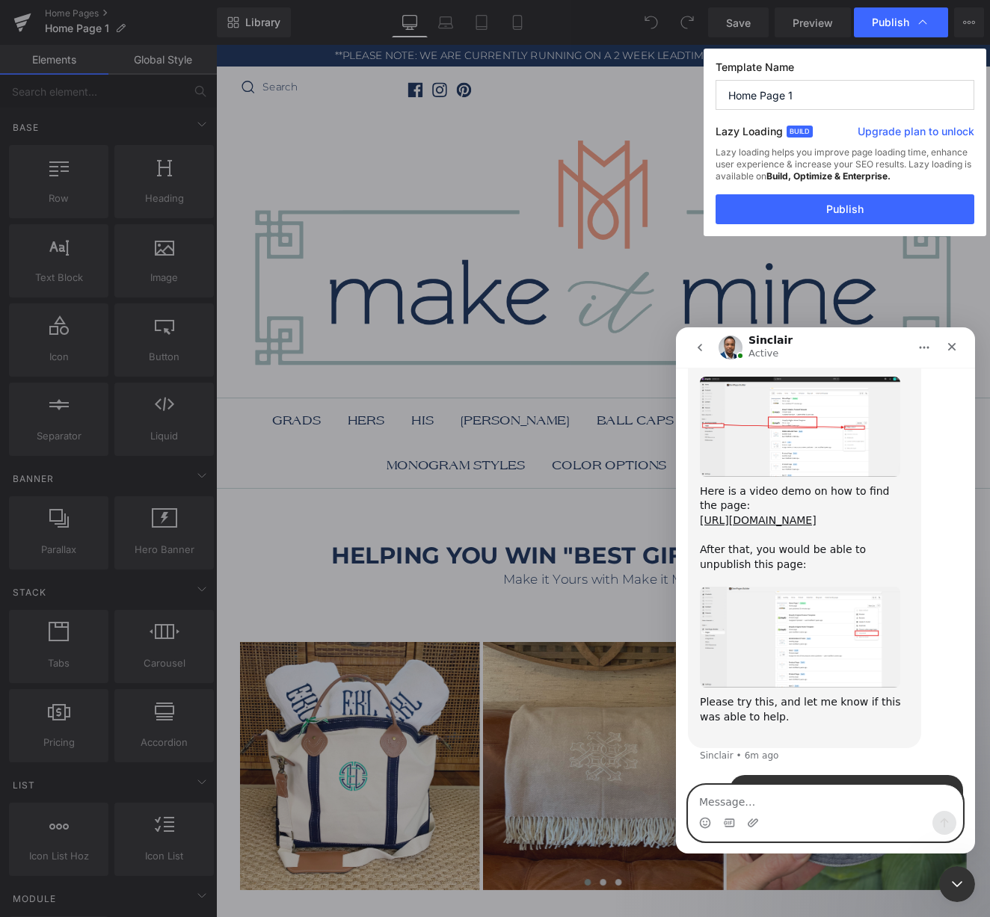
scroll to position [2013, 0]
type textarea "yes please"
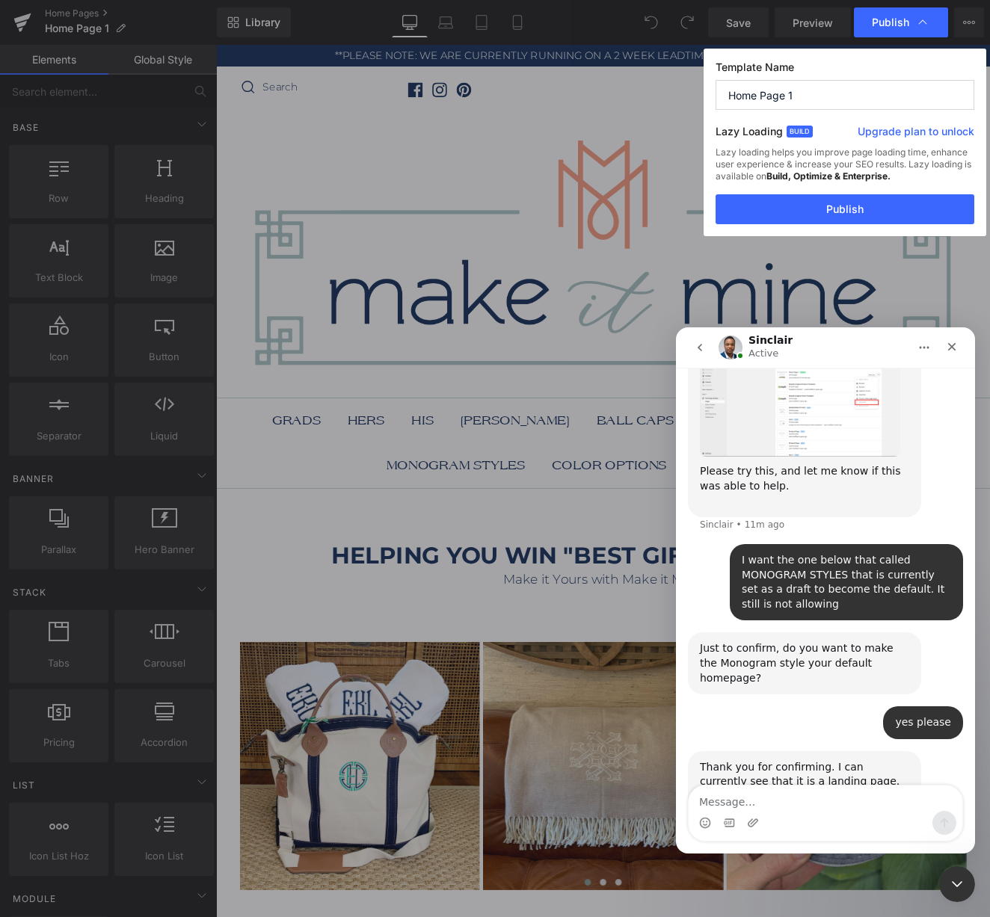
scroll to position [2273, 0]
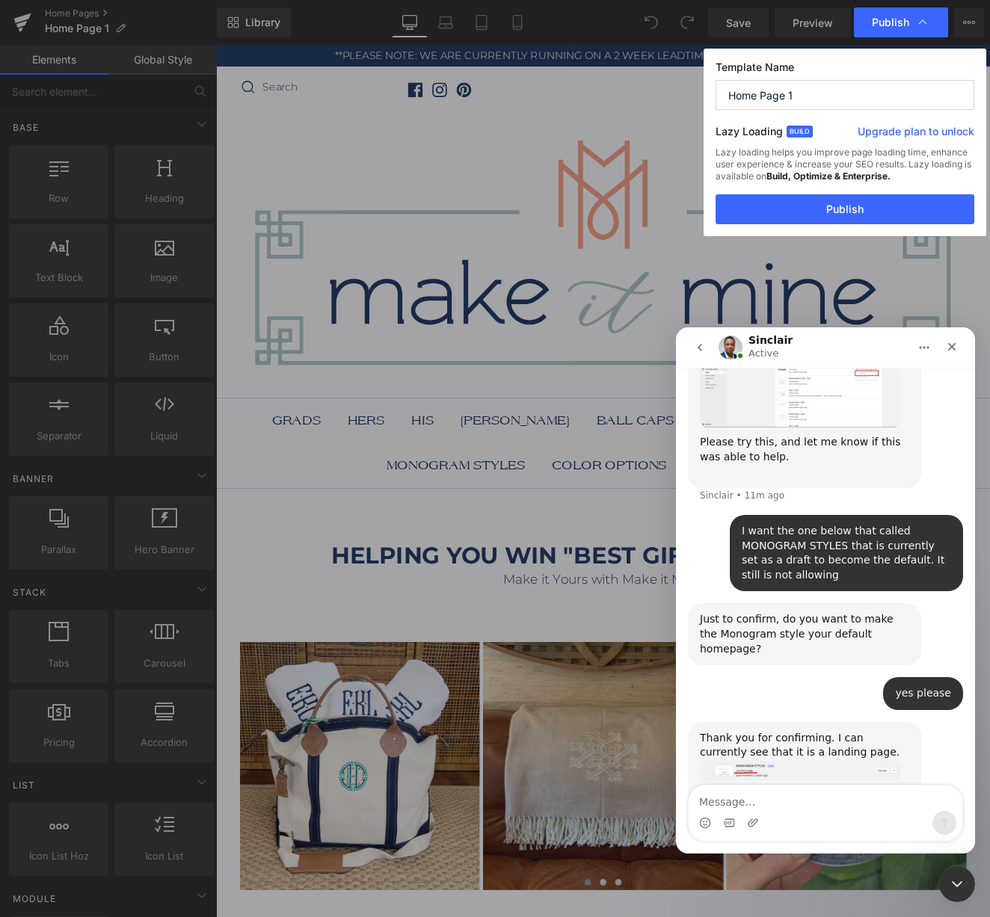
click at [729, 760] on img "Sinclair says…" at bounding box center [800, 771] width 200 height 22
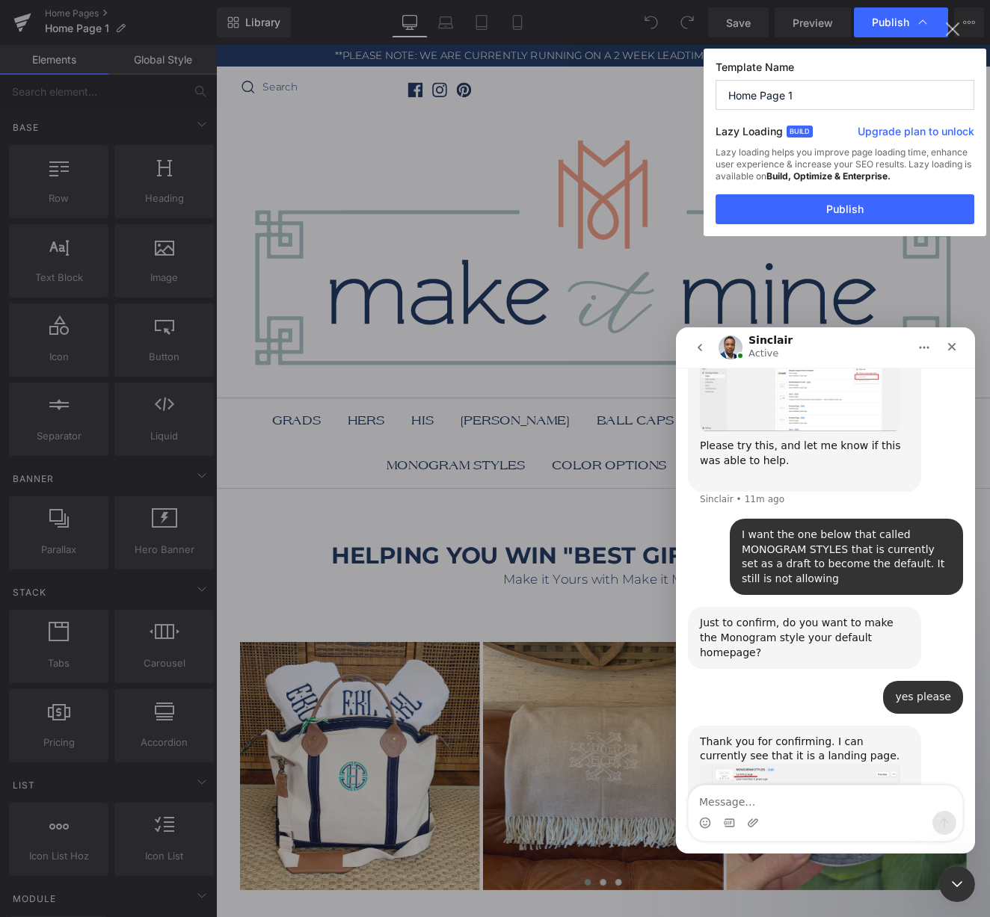
scroll to position [0, 0]
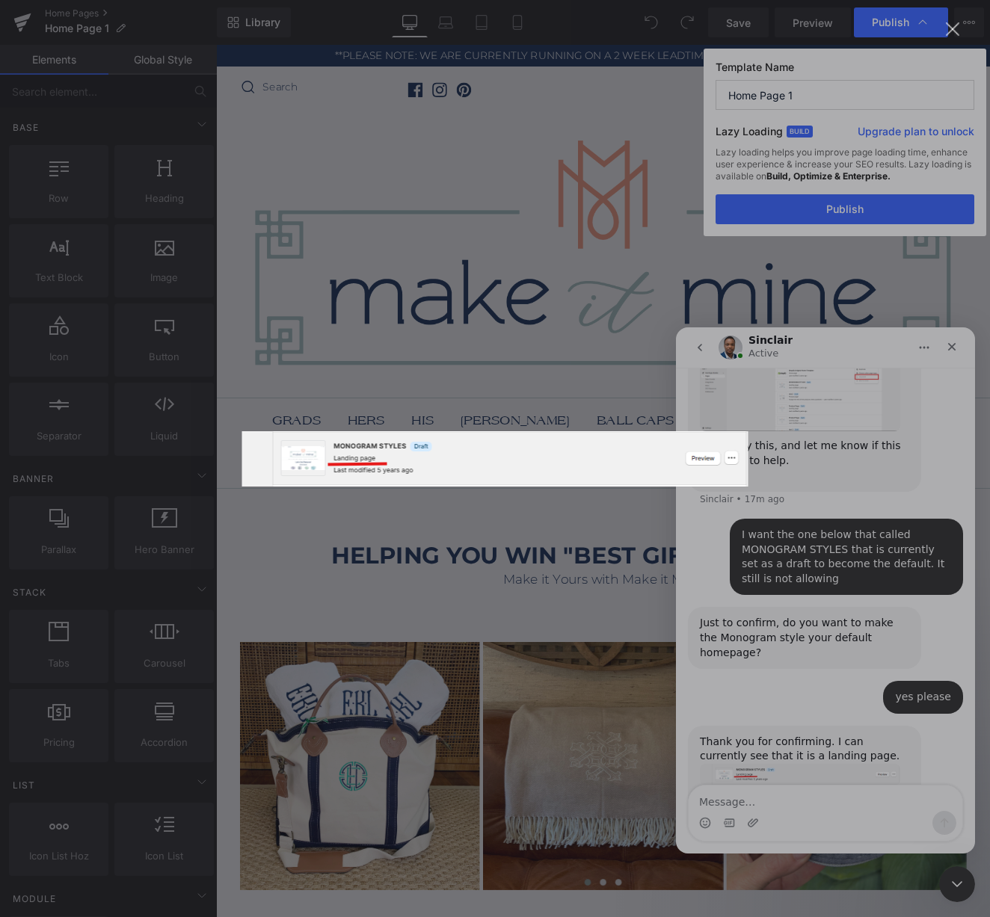
click at [782, 801] on div "Intercom messenger" at bounding box center [495, 458] width 990 height 917
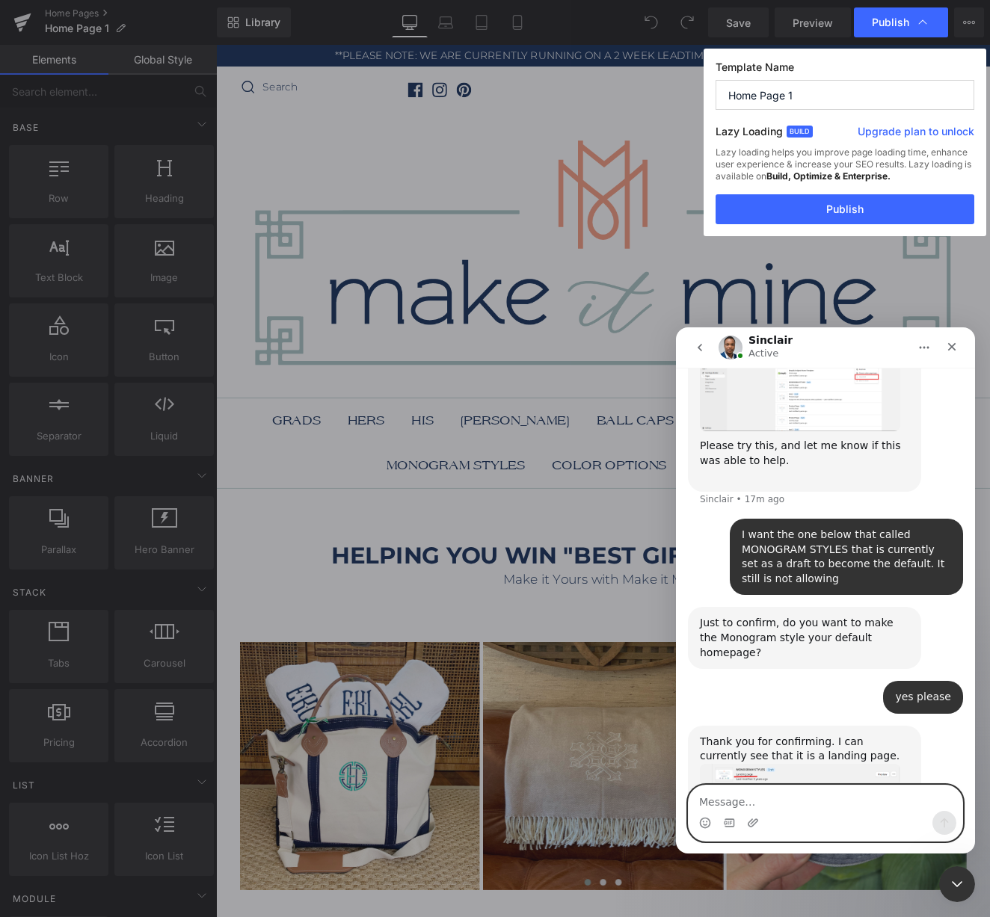
click at [774, 799] on textarea "Message…" at bounding box center [826, 798] width 274 height 25
type textarea "yup, got it. thank you"
click at [944, 825] on icon "Send a message…" at bounding box center [944, 823] width 12 height 12
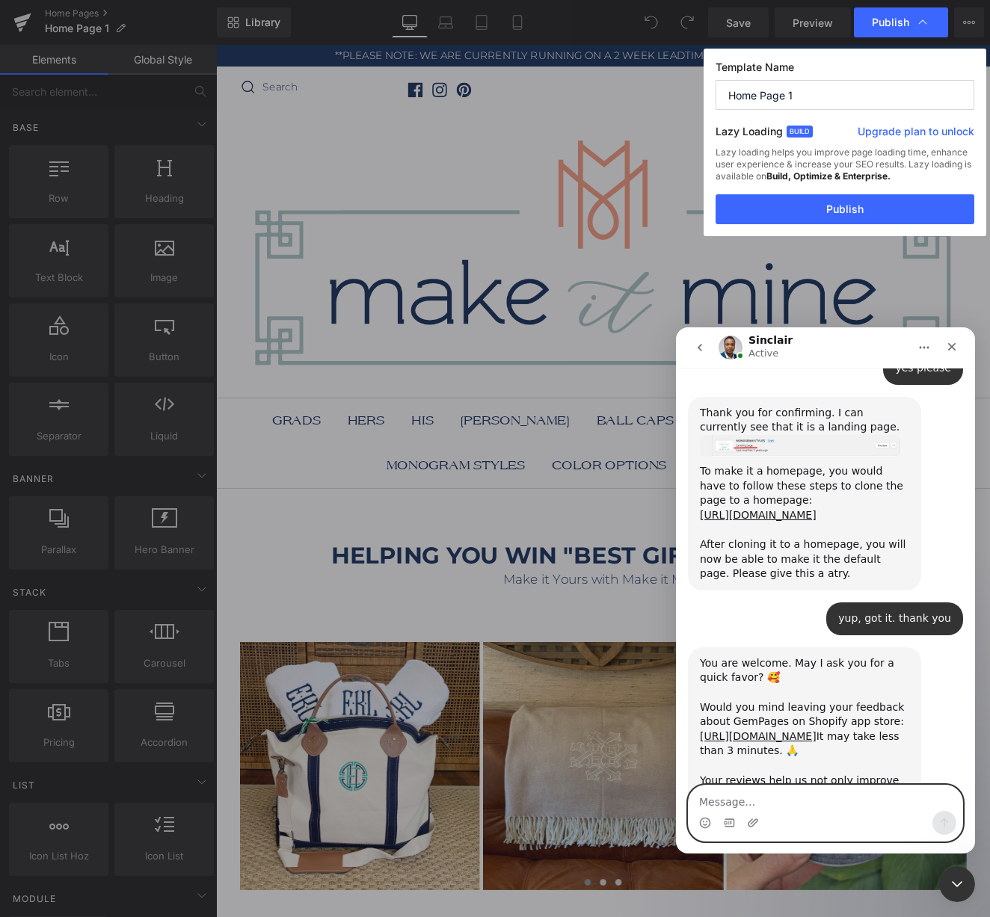
scroll to position [2598, 0]
click at [449, 564] on div at bounding box center [495, 436] width 990 height 873
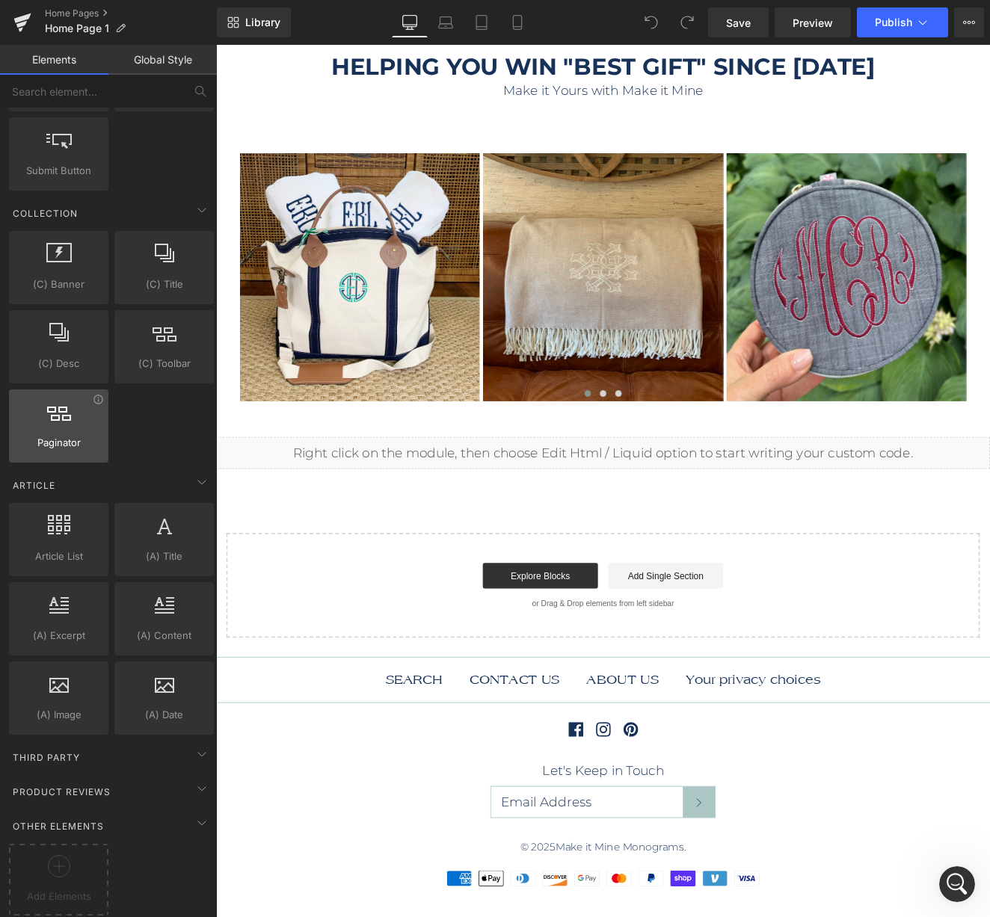
scroll to position [2251, 0]
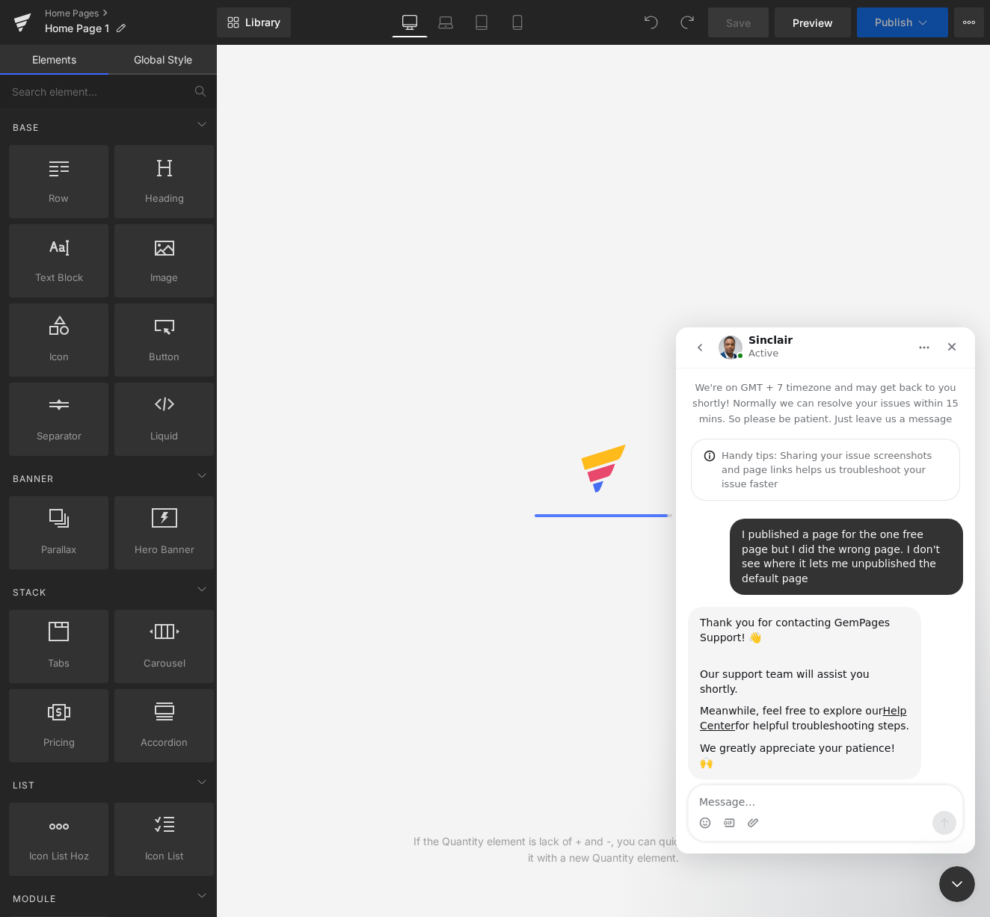
scroll to position [1853, 0]
